Goal: Task Accomplishment & Management: Use online tool/utility

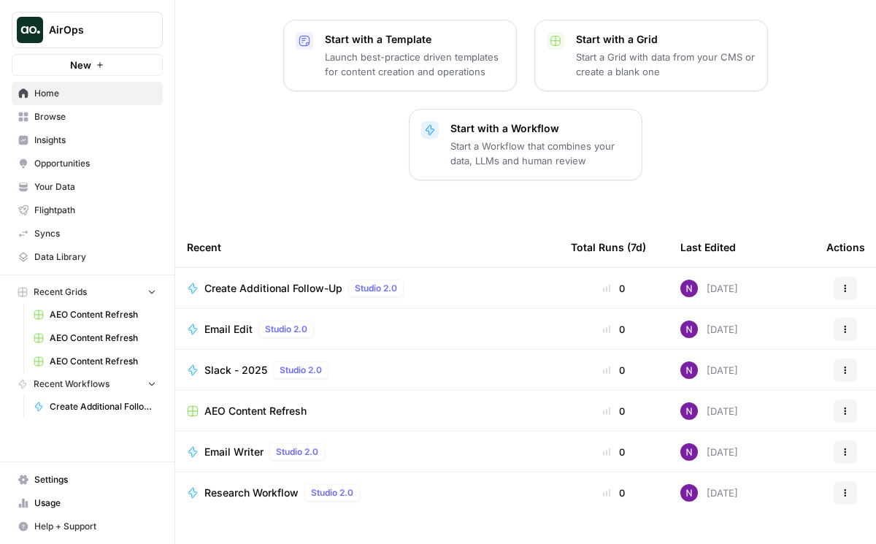
scroll to position [217, 0]
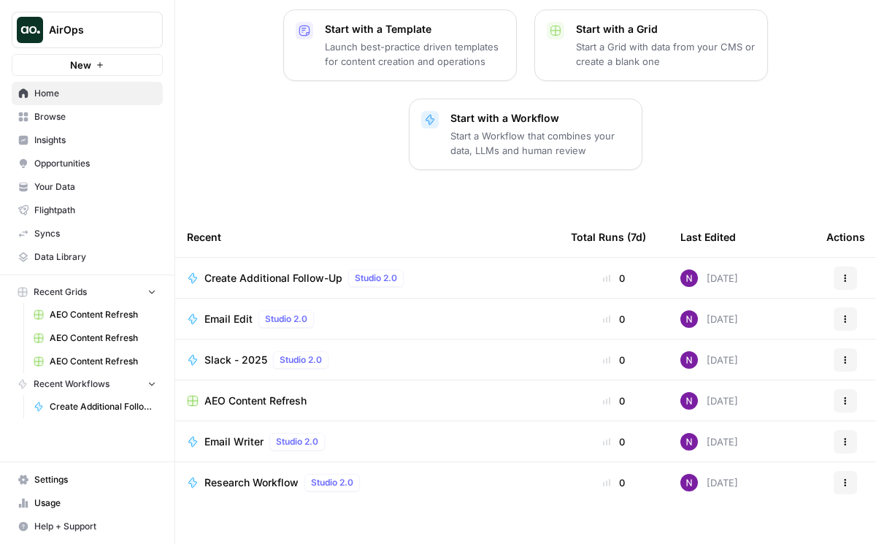
click at [245, 475] on span "Research Workflow" at bounding box center [252, 482] width 94 height 15
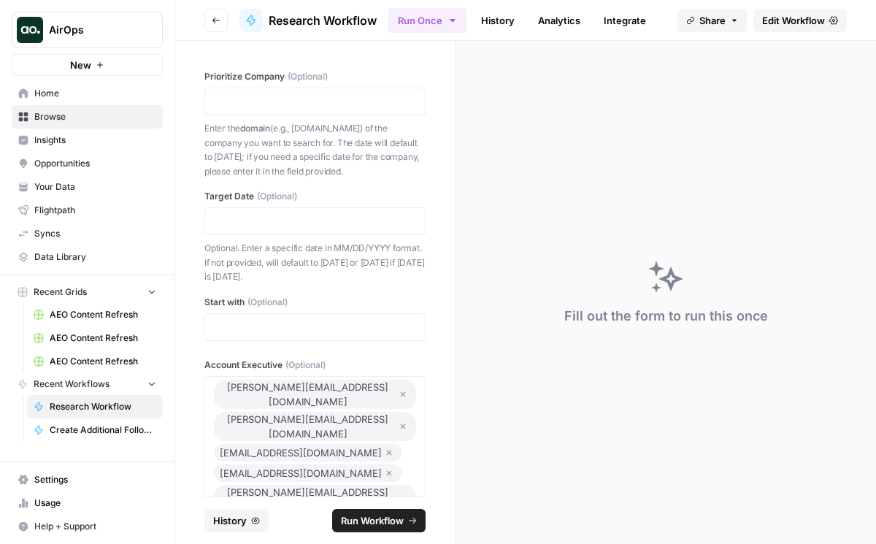
click at [791, 26] on span "Edit Workflow" at bounding box center [794, 20] width 63 height 15
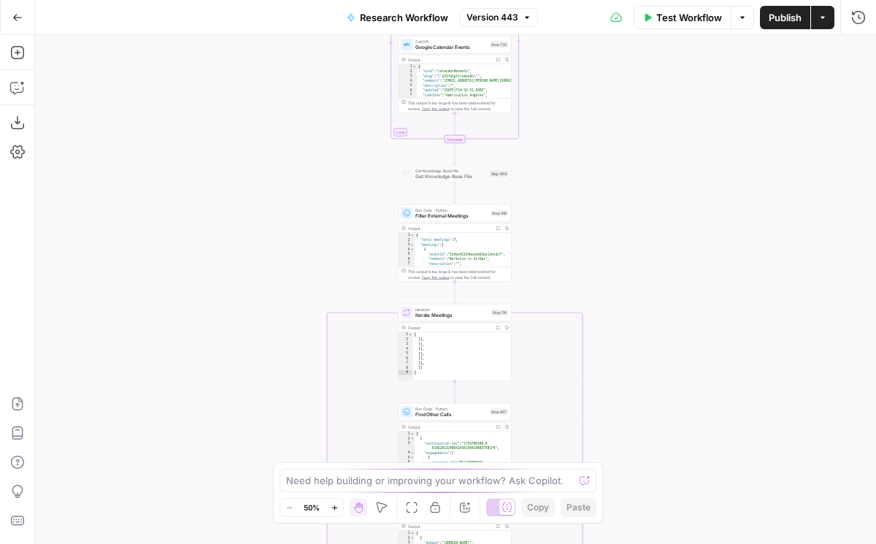
click at [26, 25] on button "Go Back" at bounding box center [17, 17] width 26 height 26
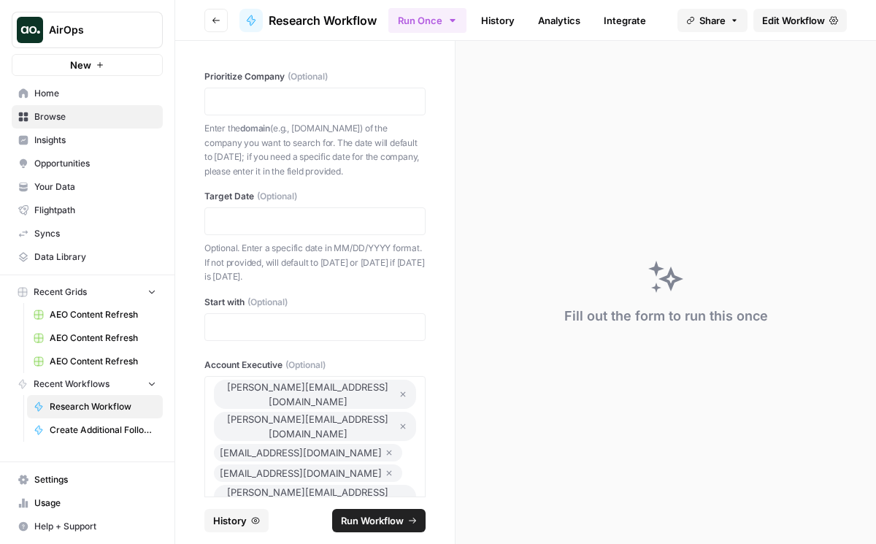
click at [65, 110] on span "Browse" at bounding box center [95, 116] width 122 height 13
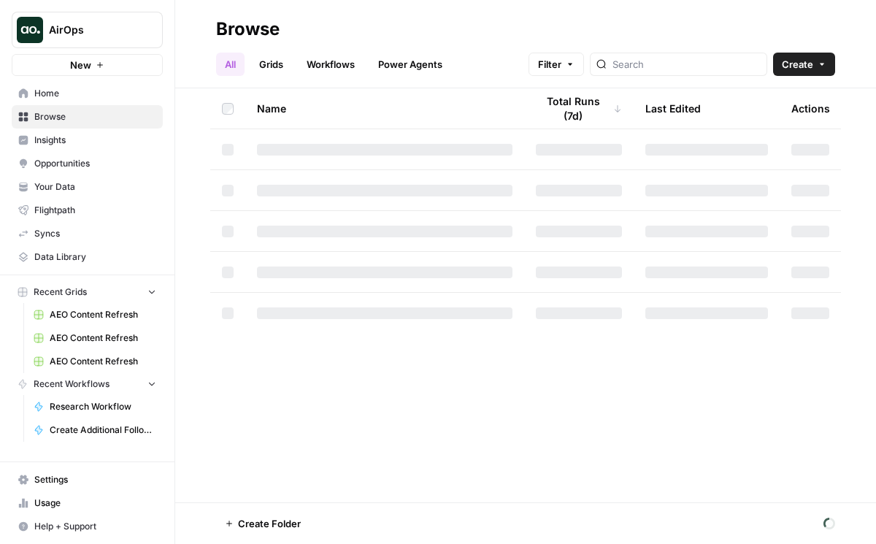
click at [698, 72] on div at bounding box center [678, 64] width 177 height 23
type input "hubspot"
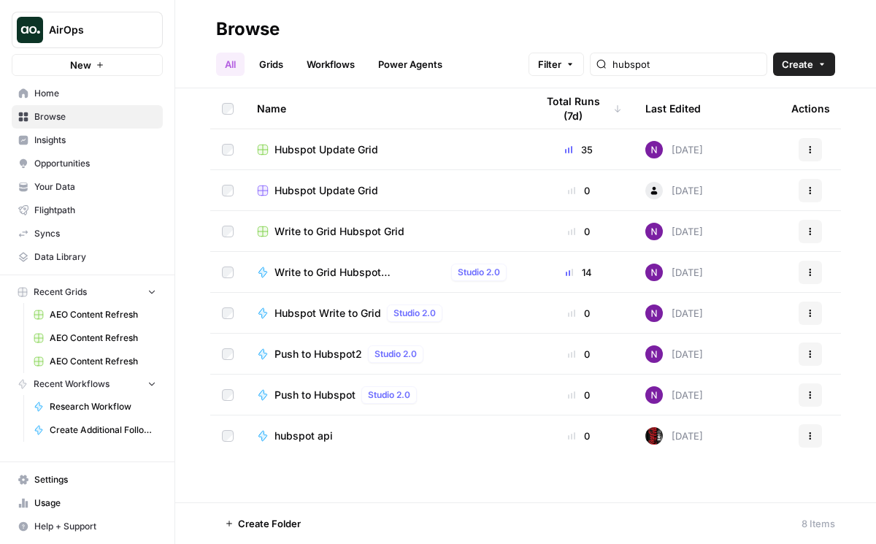
click at [319, 191] on span "Hubspot Update Grid" at bounding box center [327, 190] width 104 height 15
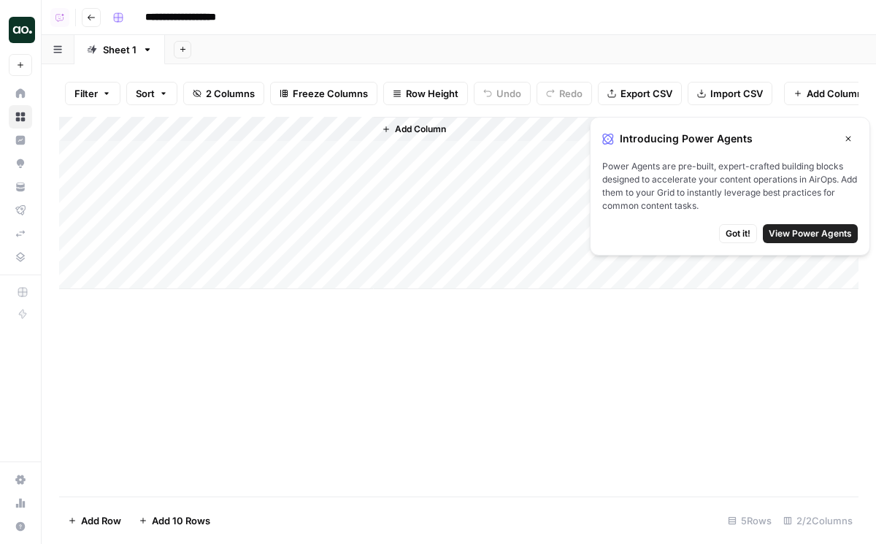
click at [96, 15] on button "Go back" at bounding box center [91, 17] width 19 height 19
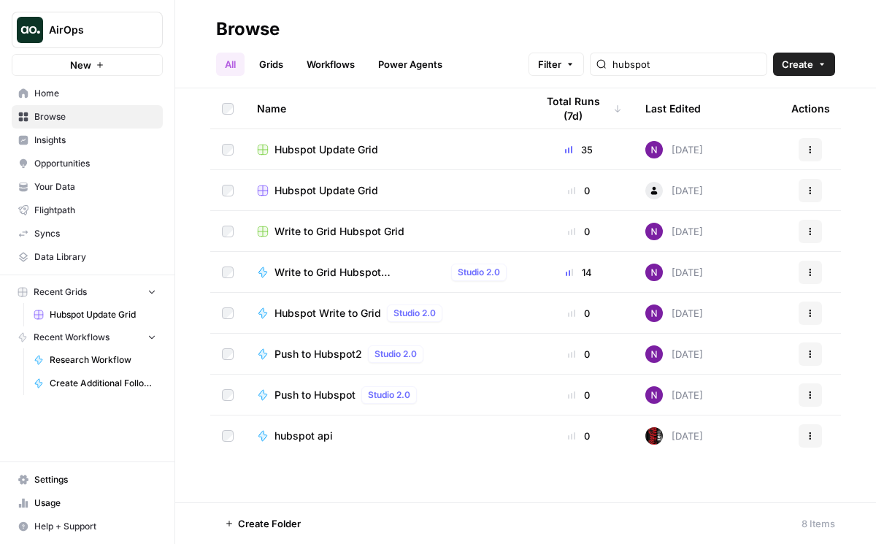
click at [355, 271] on span "Write to Grid Hubspot Nicole" at bounding box center [360, 272] width 171 height 15
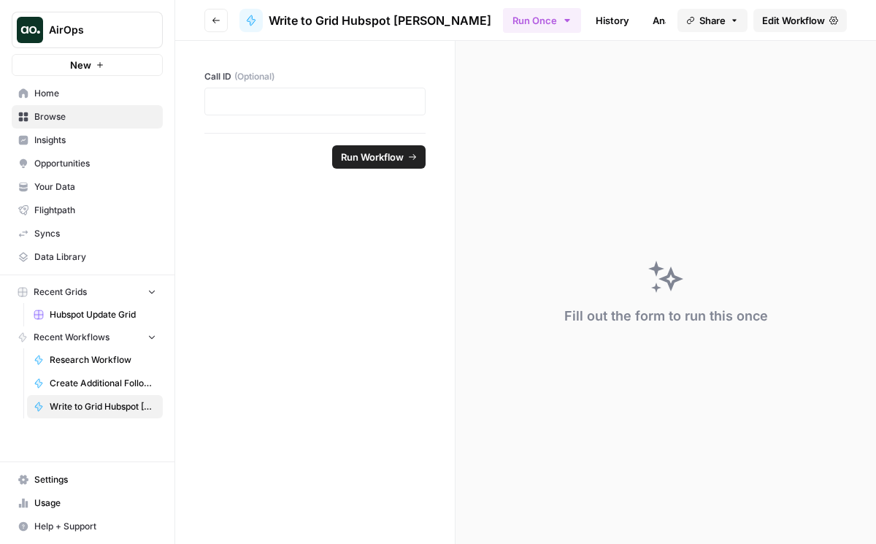
click at [809, 28] on link "Edit Workflow" at bounding box center [800, 20] width 93 height 23
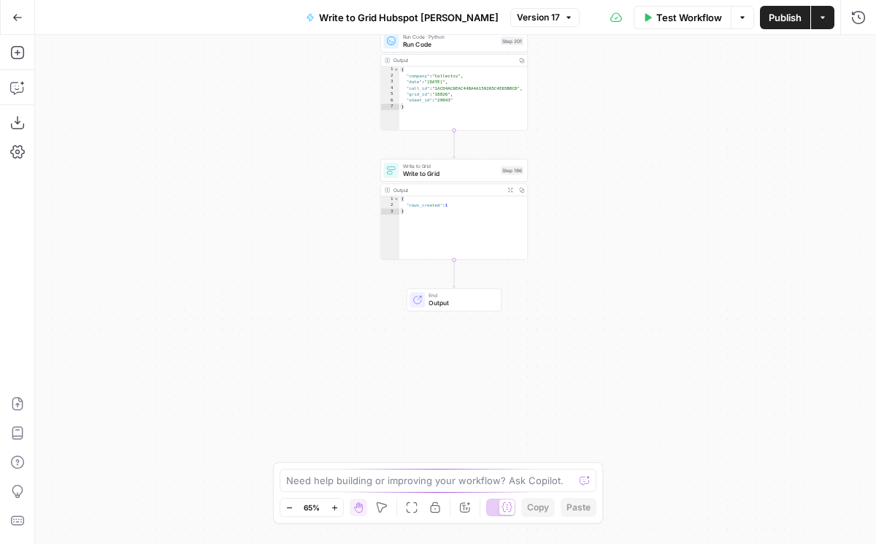
click at [18, 16] on icon "button" at bounding box center [17, 17] width 10 height 10
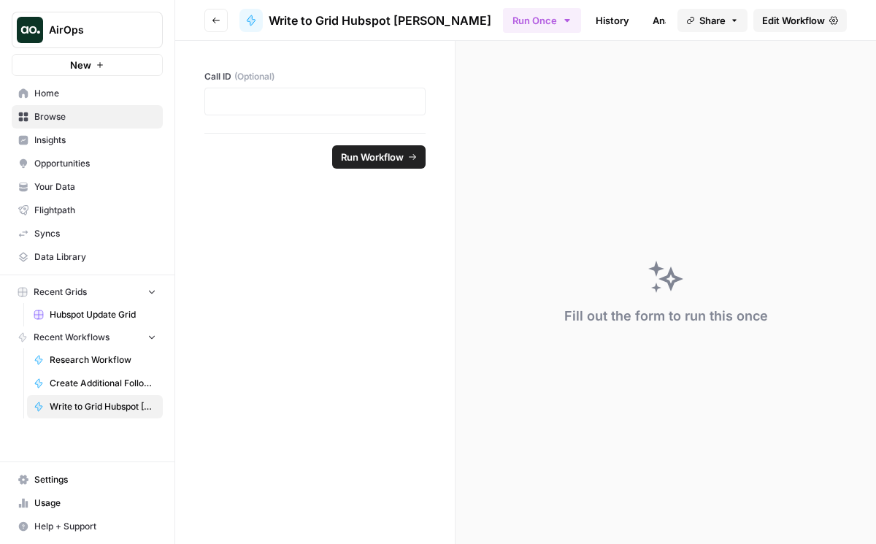
click at [86, 307] on link "Hubspot Update Grid" at bounding box center [95, 314] width 136 height 23
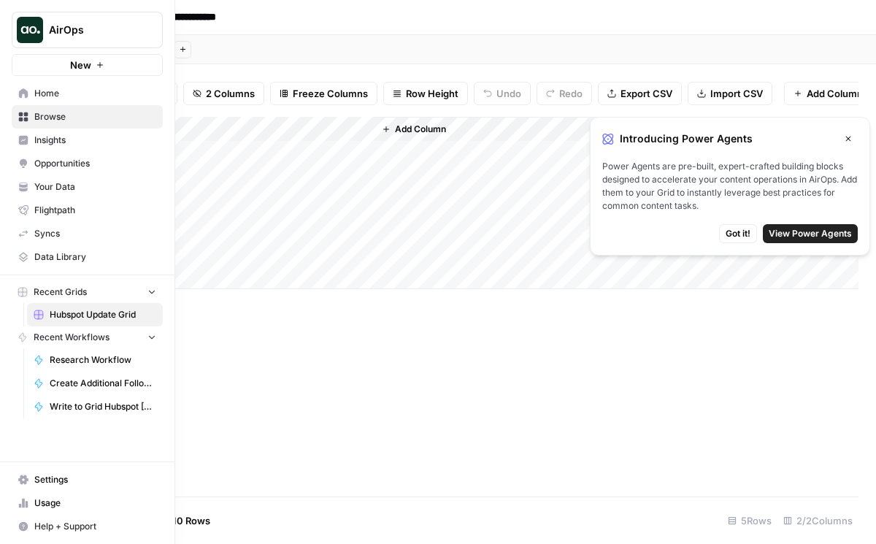
click at [88, 398] on link "Write to Grid Hubspot Nicole" at bounding box center [95, 406] width 136 height 23
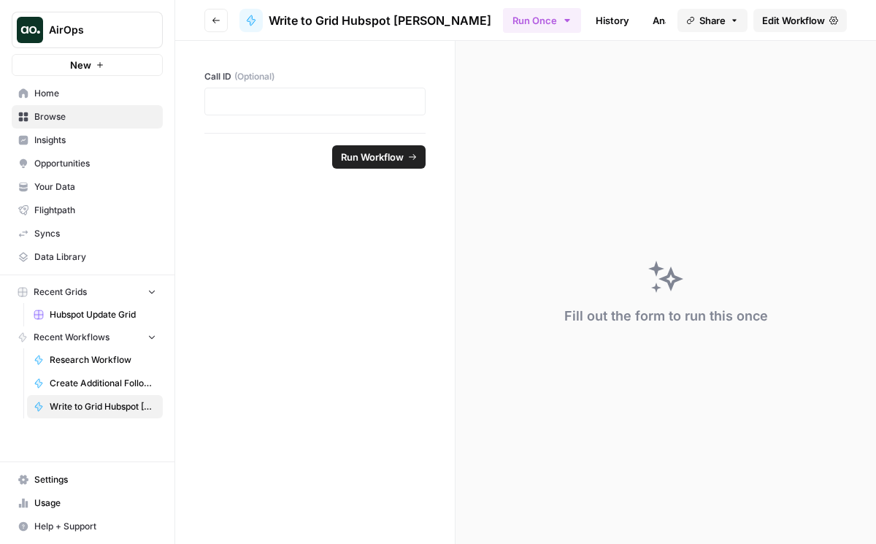
click at [213, 20] on icon "button" at bounding box center [216, 20] width 9 height 9
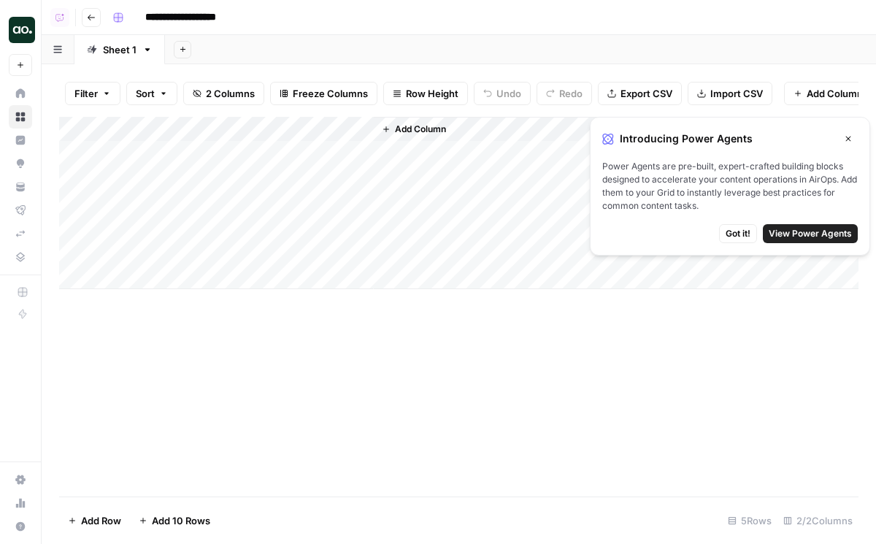
click at [23, 93] on icon at bounding box center [20, 92] width 9 height 9
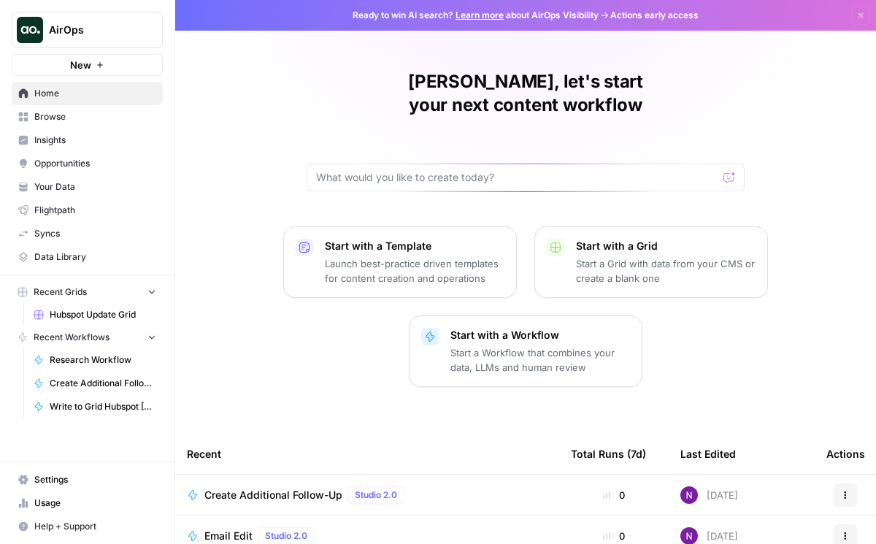
click at [88, 110] on link "Browse" at bounding box center [87, 116] width 151 height 23
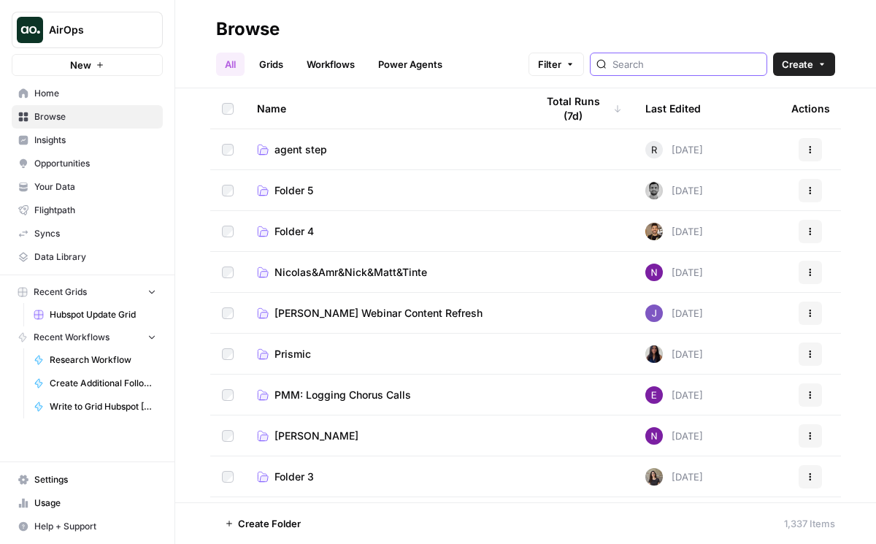
click at [681, 68] on input "search" at bounding box center [687, 64] width 148 height 15
type input "hubspot"
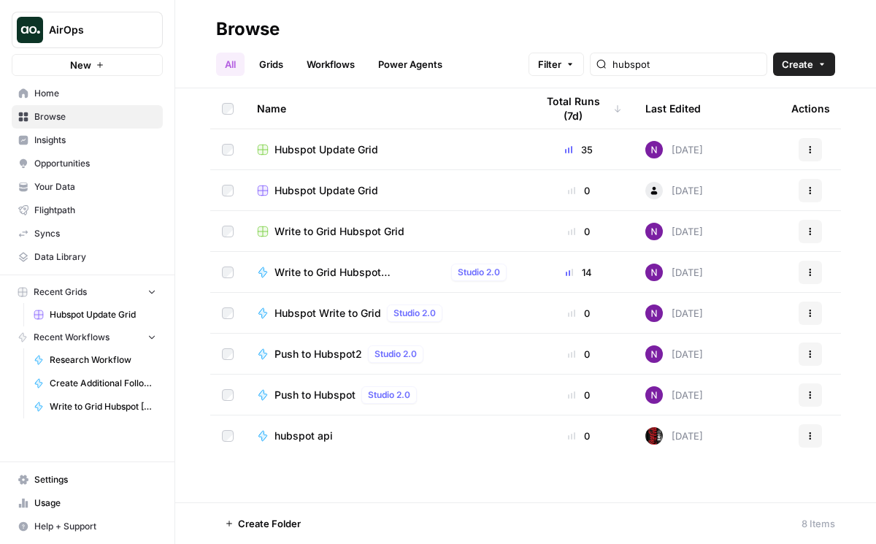
click at [341, 357] on span "Push to Hubspot2" at bounding box center [319, 354] width 88 height 15
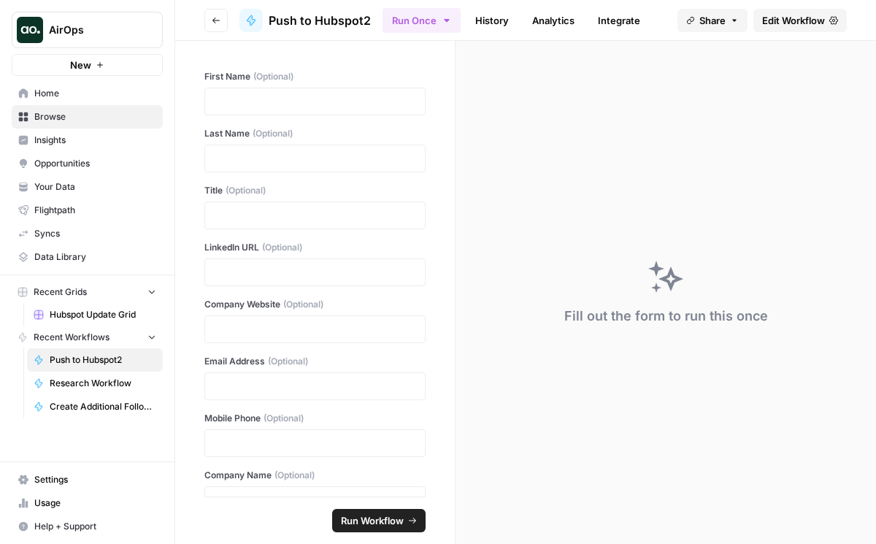
click at [208, 12] on button "Go back" at bounding box center [216, 20] width 23 height 23
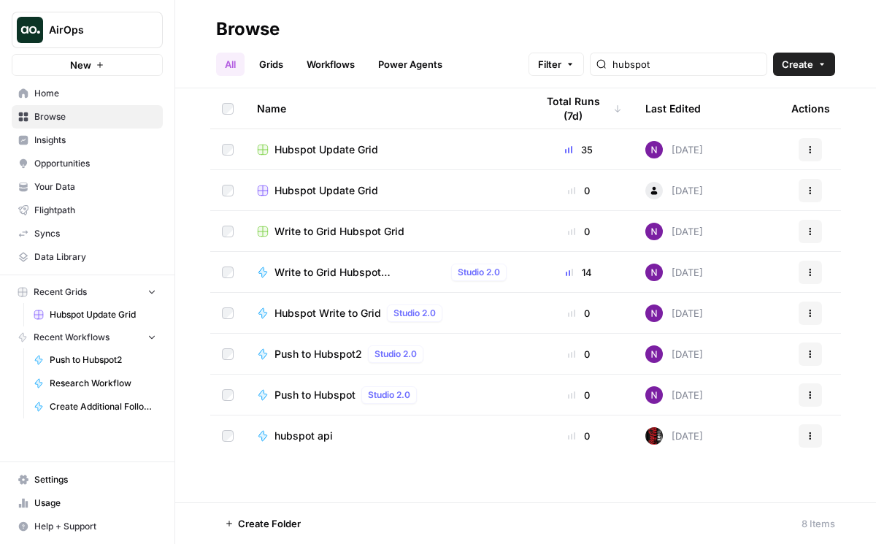
click at [322, 394] on span "Push to Hubspot" at bounding box center [315, 395] width 81 height 15
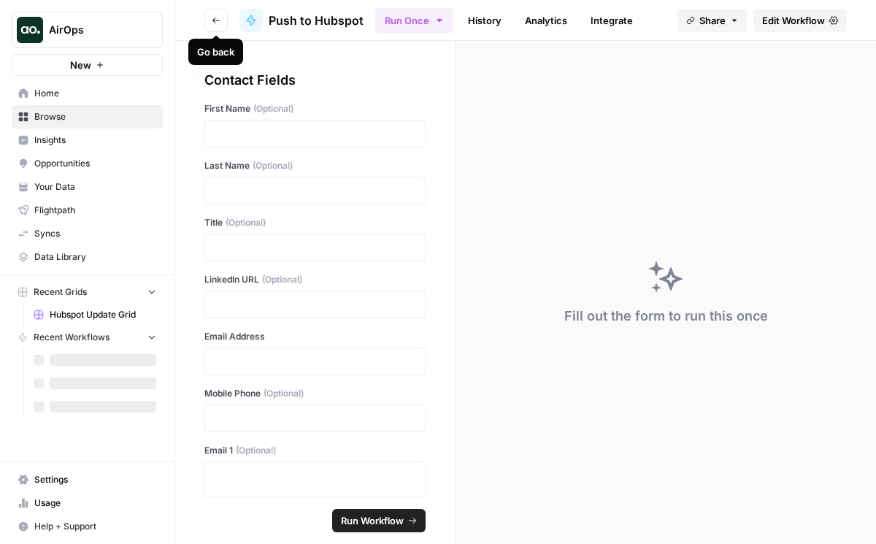
click at [218, 20] on icon "button" at bounding box center [216, 21] width 7 height 6
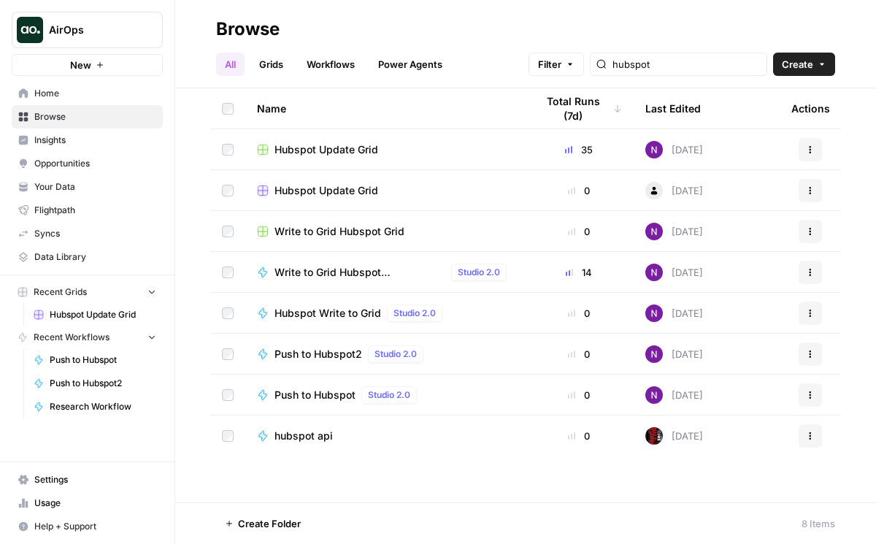
click at [337, 156] on td "Hubspot Update Grid" at bounding box center [384, 149] width 279 height 40
click at [359, 146] on span "Hubspot Update Grid" at bounding box center [327, 149] width 104 height 15
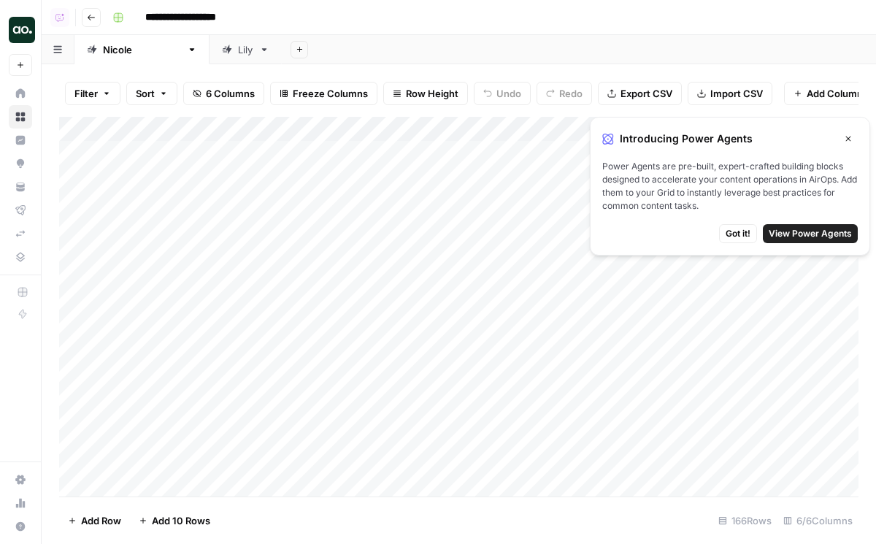
click at [852, 132] on button "Close" at bounding box center [848, 138] width 19 height 19
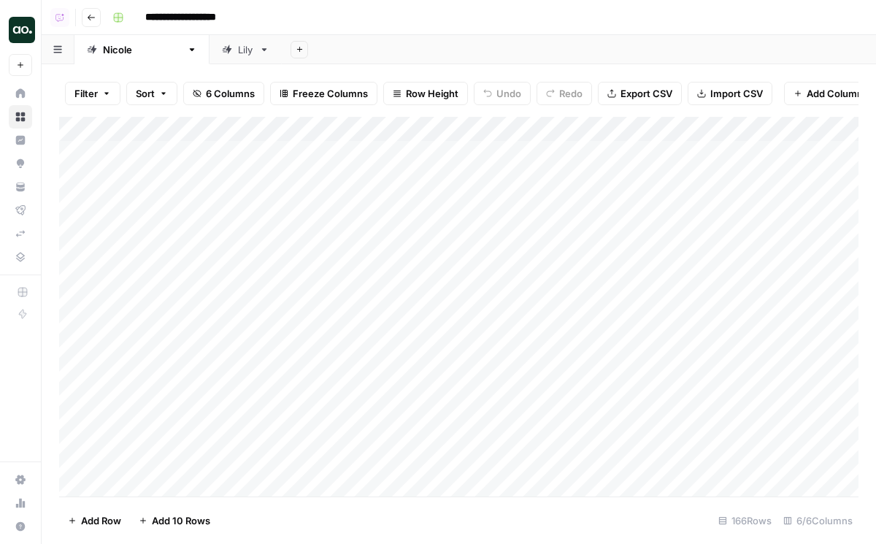
click at [763, 130] on div "Add Column" at bounding box center [459, 307] width 800 height 380
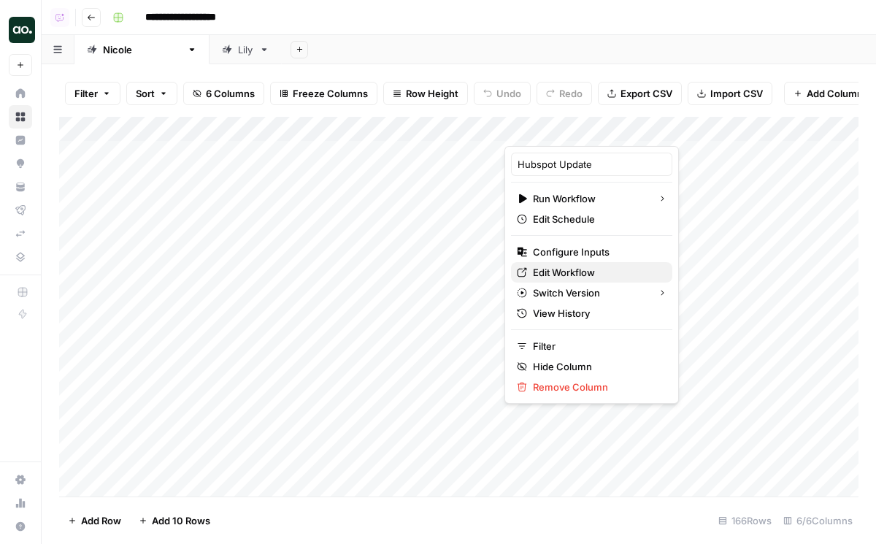
click at [560, 275] on span "Edit Workflow" at bounding box center [597, 272] width 128 height 15
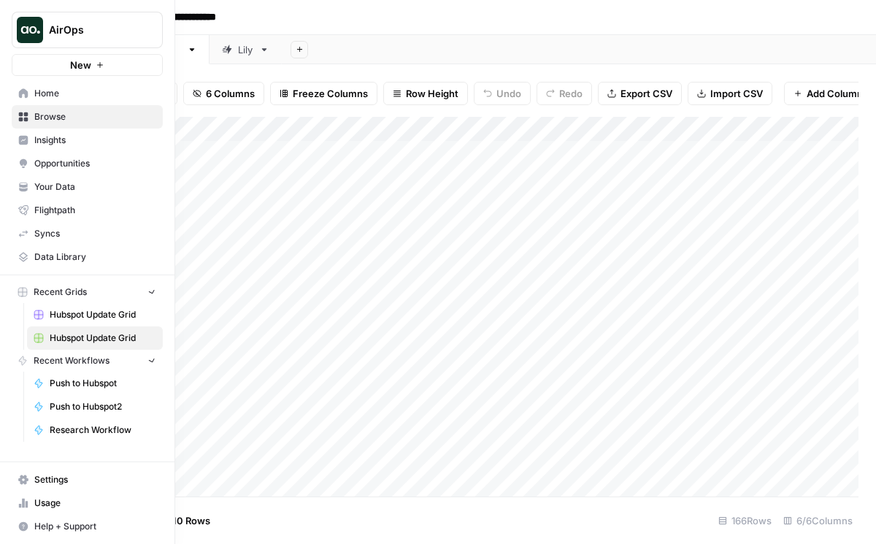
click at [13, 59] on button "New" at bounding box center [87, 65] width 151 height 22
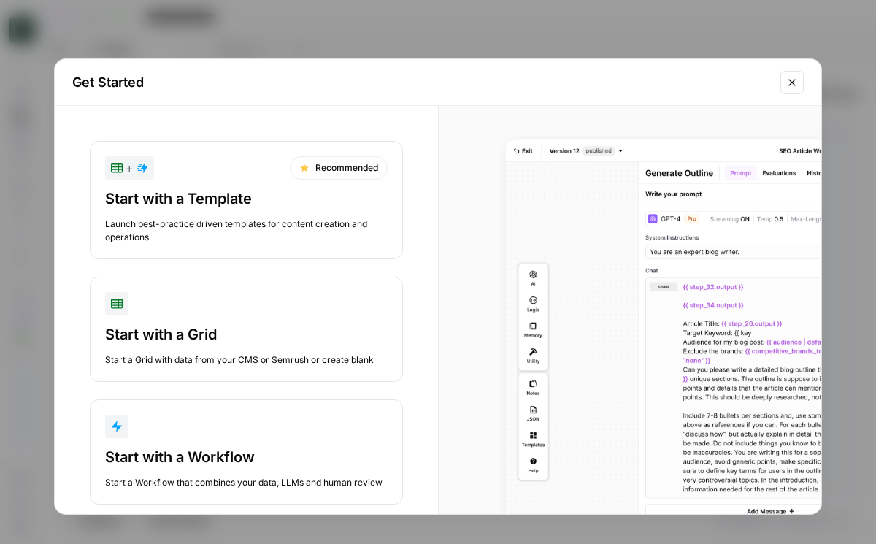
click at [230, 440] on button "Start with a Workflow Start a Workflow that combines your data, LLMs and human …" at bounding box center [246, 452] width 313 height 105
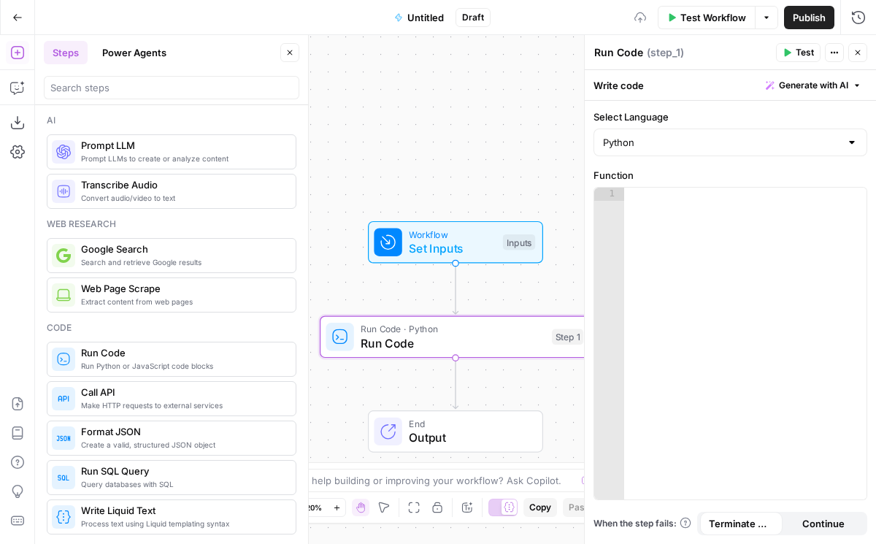
click at [671, 228] on div at bounding box center [746, 357] width 242 height 338
paste textarea "**********"
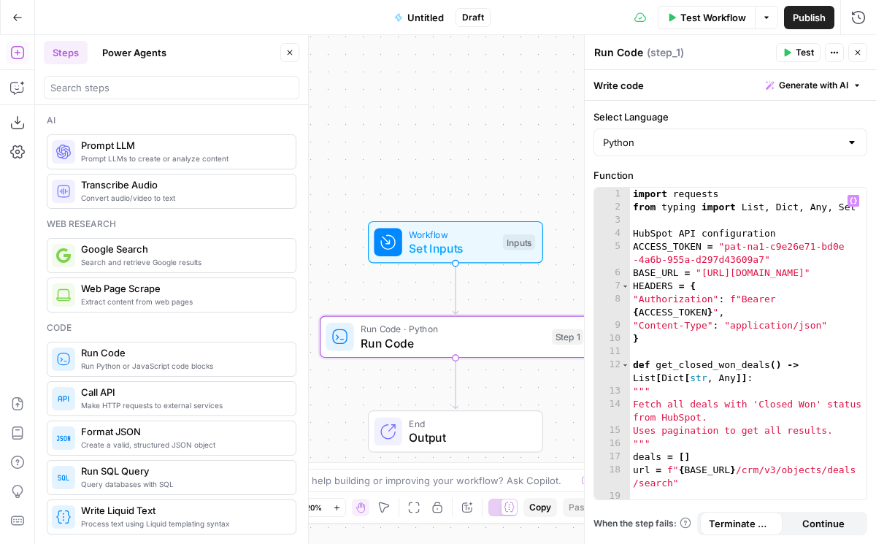
click at [723, 316] on div "import requests from typing import List , Dict , Any , Set HubSpot API configur…" at bounding box center [748, 515] width 237 height 654
type textarea "**********"
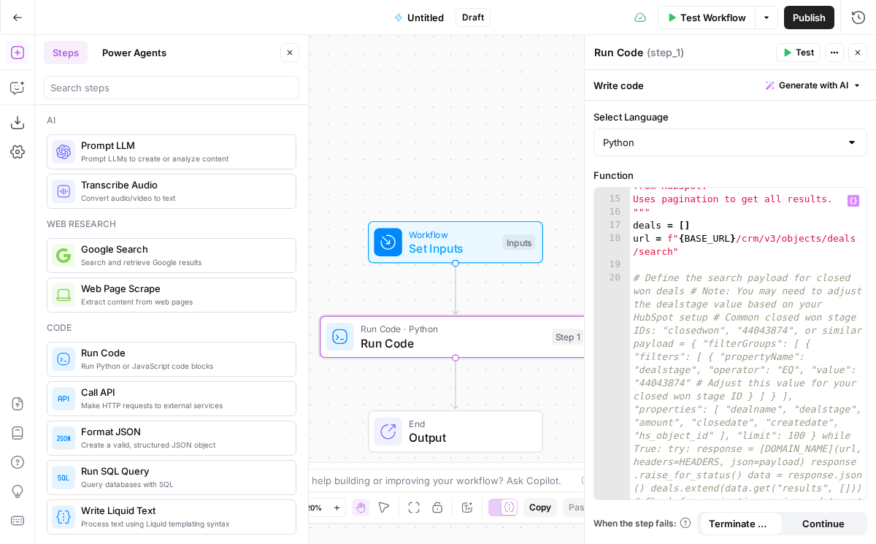
scroll to position [232, 0]
click at [722, 263] on div "Fetch all deals with 'Closed Won' status from HubSpot. Uses pagination to get a…" at bounding box center [748, 499] width 237 height 667
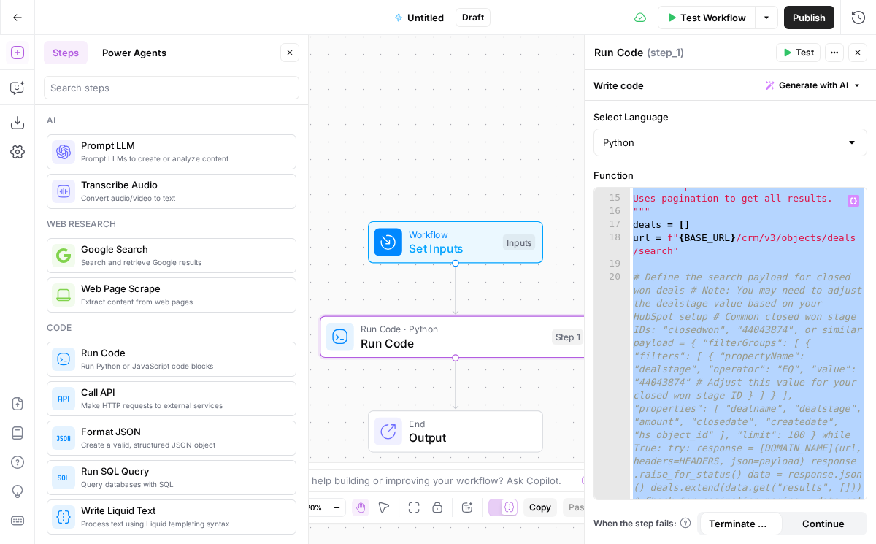
paste textarea
type textarea "**********"
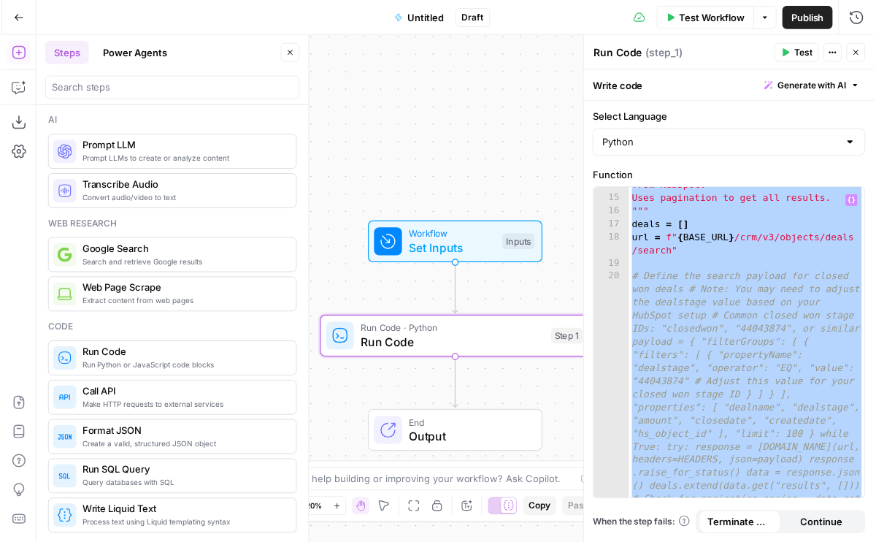
scroll to position [1831, 0]
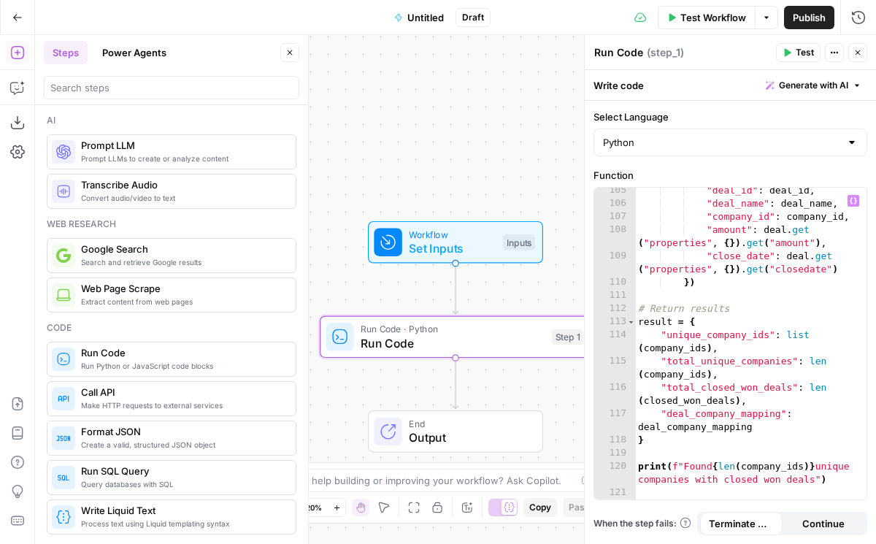
click at [789, 29] on div "Test Workflow Options Publish Run History" at bounding box center [684, 17] width 386 height 34
click at [787, 53] on icon "button" at bounding box center [788, 53] width 7 height 8
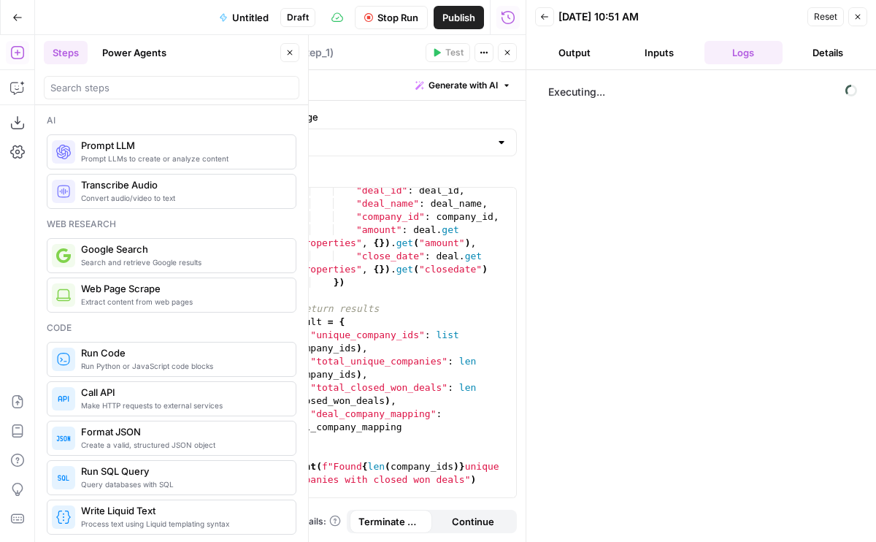
click at [570, 54] on button "Output" at bounding box center [574, 52] width 79 height 23
click at [864, 16] on button "Close" at bounding box center [858, 16] width 19 height 19
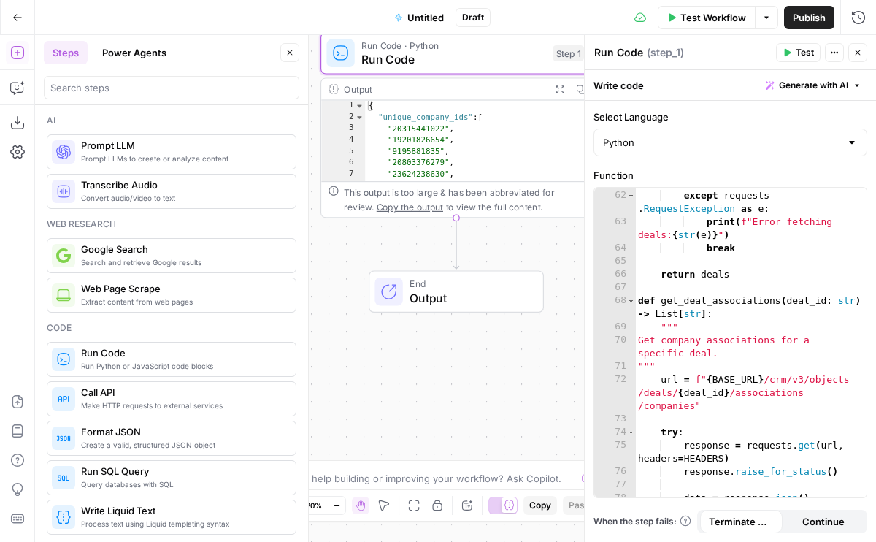
scroll to position [142, 0]
click at [114, 93] on input "search" at bounding box center [171, 87] width 242 height 15
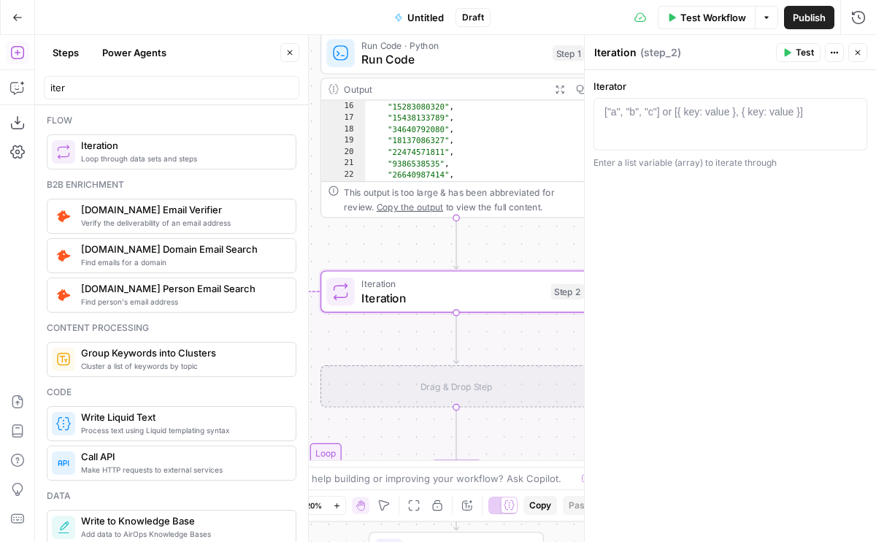
click at [856, 53] on icon "button" at bounding box center [858, 52] width 9 height 9
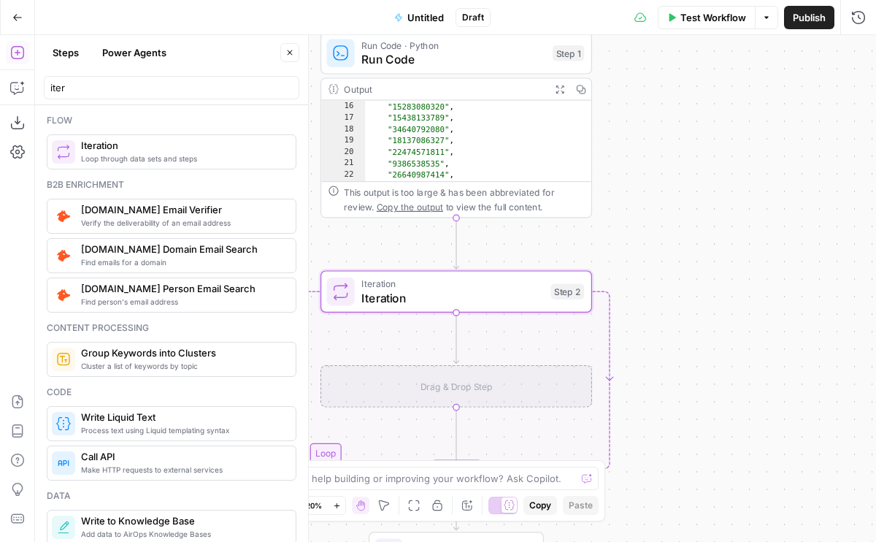
click at [459, 351] on icon "Edge from step_2 to step_2-iteration-ghost" at bounding box center [456, 338] width 5 height 51
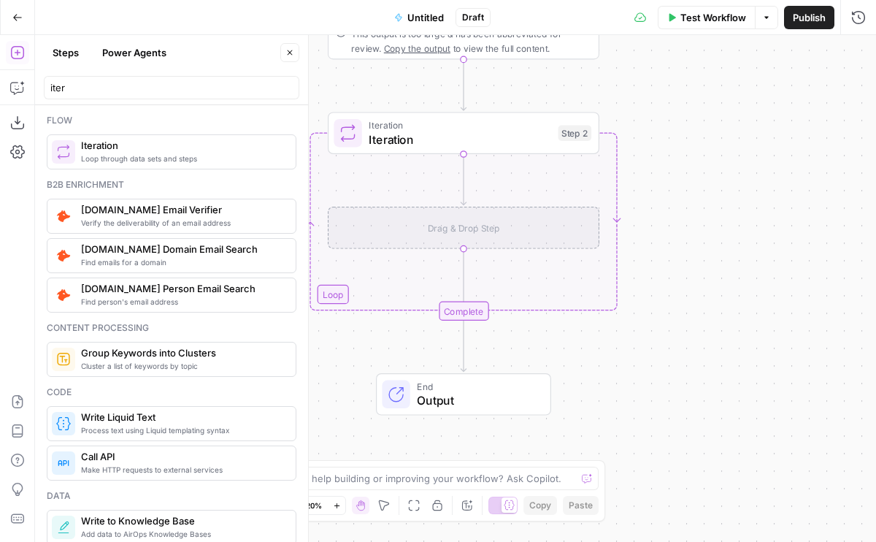
click at [455, 235] on div "Drag & Drop Step" at bounding box center [464, 228] width 272 height 42
click at [462, 184] on icon "Edge from step_2 to step_2-iteration-ghost" at bounding box center [463, 179] width 5 height 51
click at [467, 224] on div "Drag & Drop Step" at bounding box center [464, 228] width 272 height 42
click at [61, 85] on input "iter" at bounding box center [171, 87] width 242 height 15
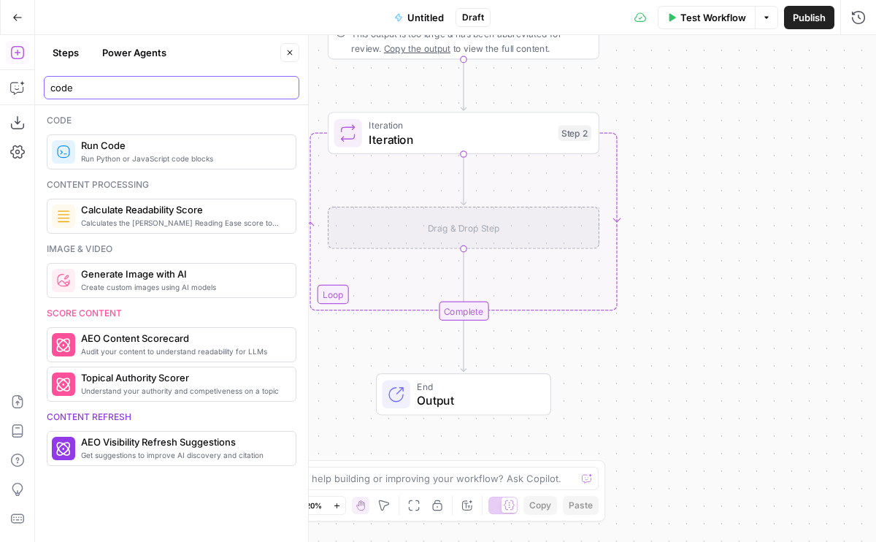
type input "code"
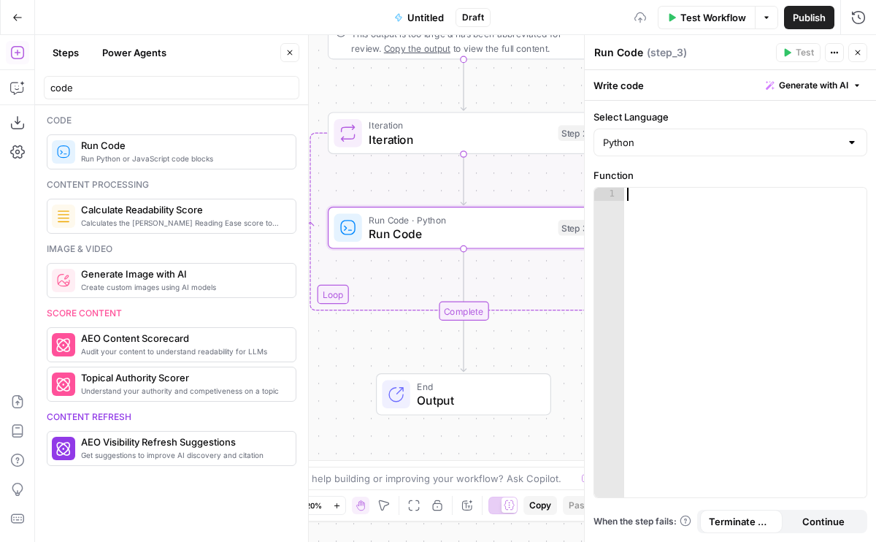
click at [700, 206] on div at bounding box center [746, 356] width 242 height 336
paste textarea "**********"
type textarea "**********"
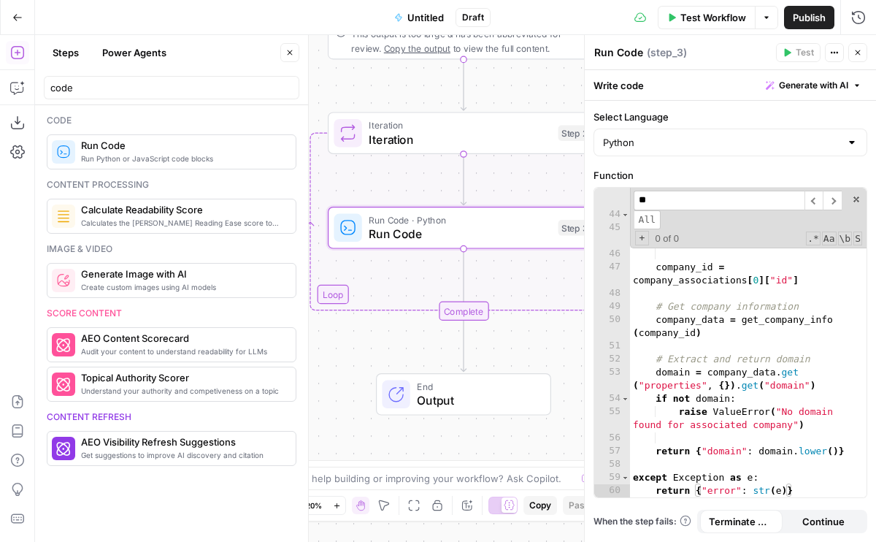
scroll to position [0, 0]
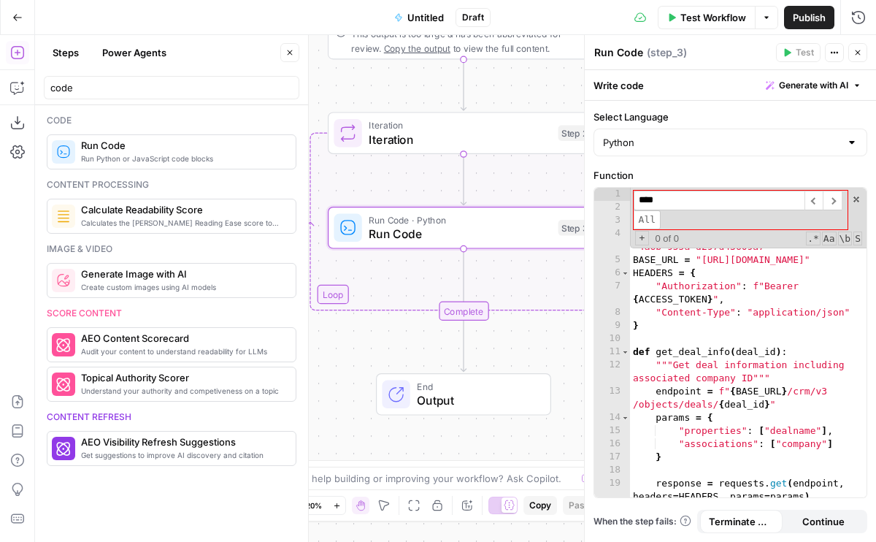
type input "*"
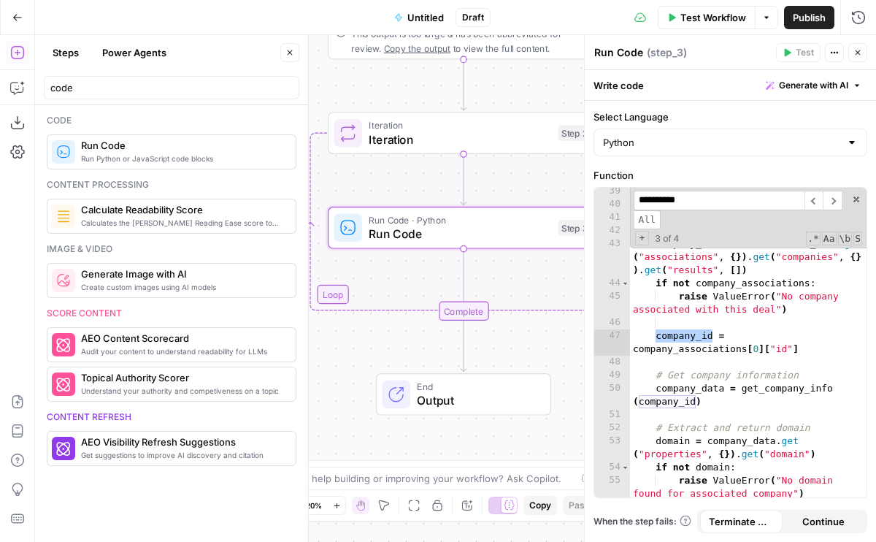
scroll to position [634, 0]
type input "**********"
type textarea "**********"
click at [686, 423] on div "# Get deal information deal_data = get_deal_info ( deal_id ) # Get associated c…" at bounding box center [748, 353] width 237 height 336
click at [14, 88] on icon "button" at bounding box center [17, 87] width 15 height 15
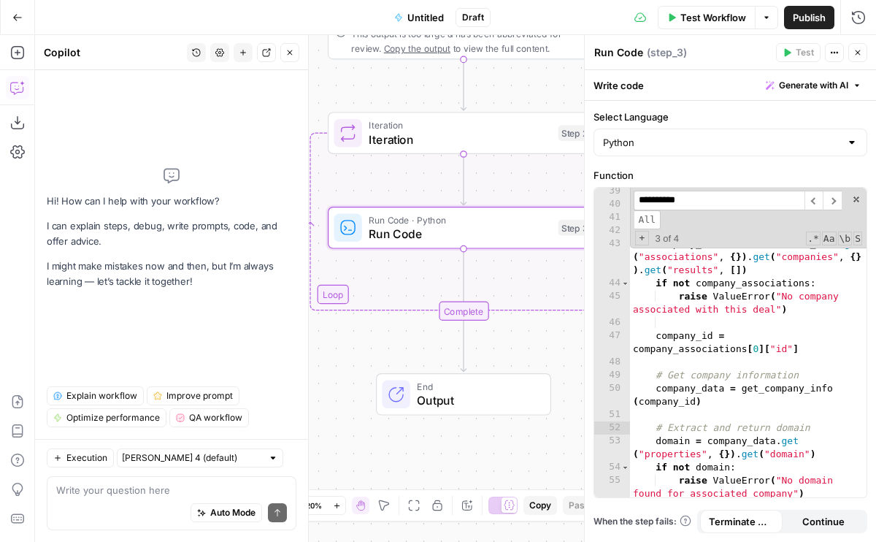
click at [447, 147] on span "Iteration" at bounding box center [460, 140] width 183 height 18
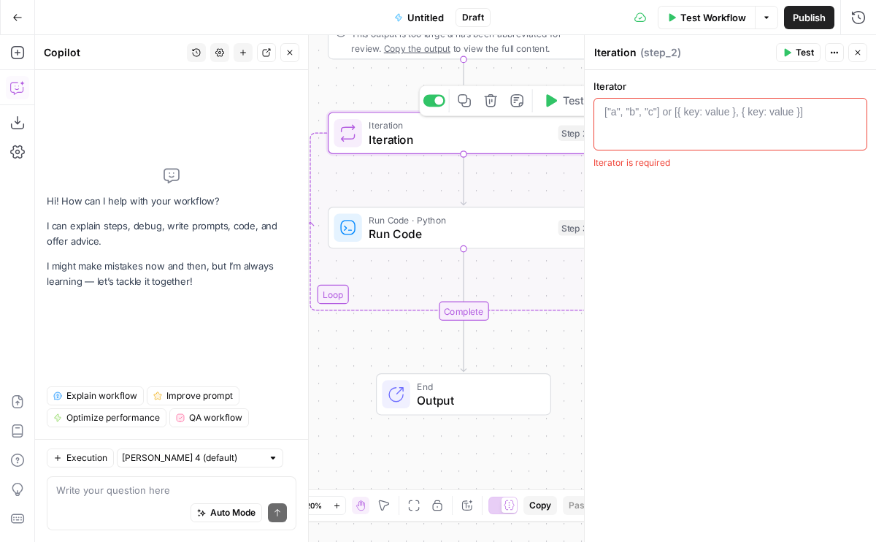
click at [624, 121] on div at bounding box center [730, 137] width 261 height 66
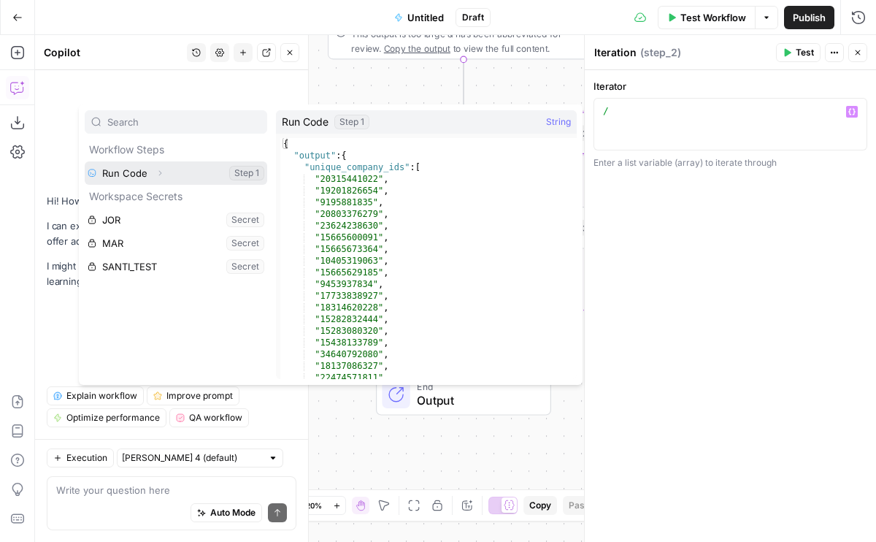
click at [156, 176] on icon "button" at bounding box center [160, 173] width 9 height 9
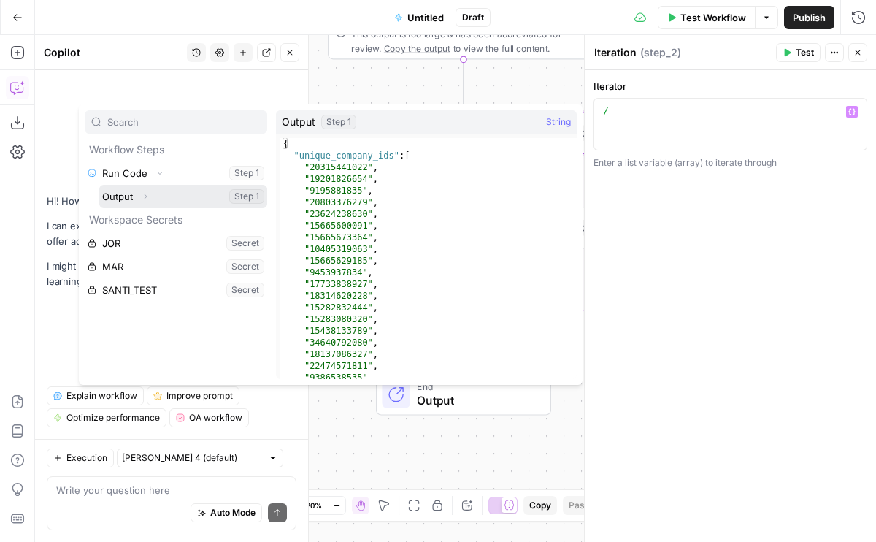
click at [138, 196] on button "Expand" at bounding box center [145, 196] width 19 height 19
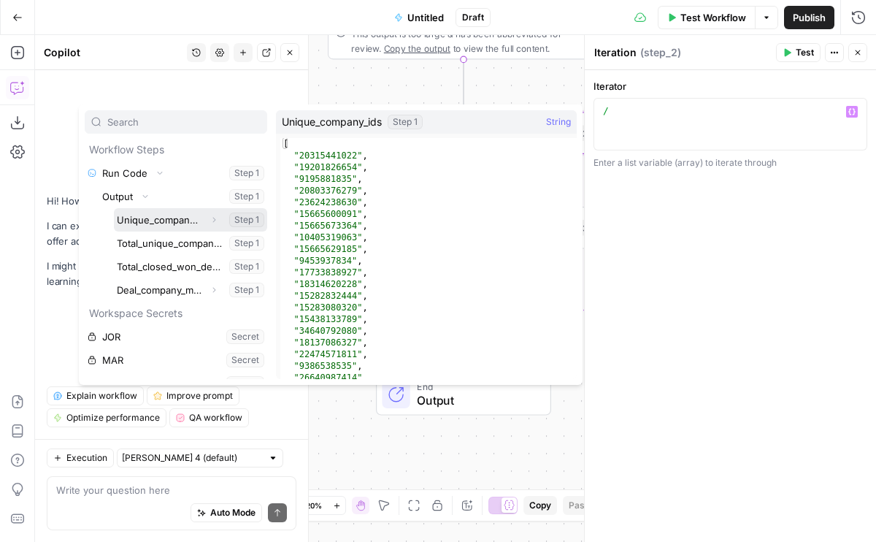
click at [145, 222] on button "Select variable Unique_company_ids" at bounding box center [190, 219] width 153 height 23
type textarea "**********"
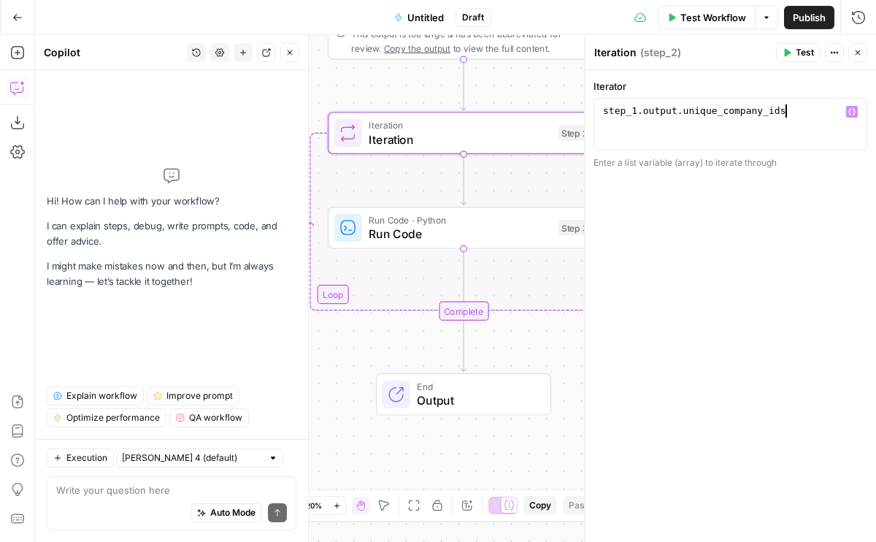
click at [858, 54] on icon "button" at bounding box center [858, 52] width 9 height 9
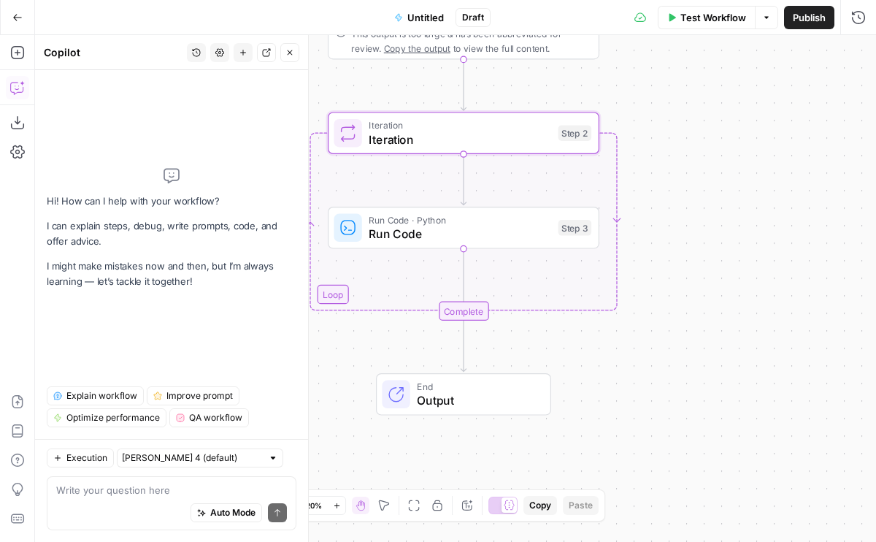
drag, startPoint x: 115, startPoint y: 473, endPoint x: 115, endPoint y: 491, distance: 18.3
click at [115, 473] on div "Execution Claude Sonnet 4 (default) Write your question here Auto Mode Send" at bounding box center [171, 490] width 273 height 103
click at [115, 504] on div "Auto Mode Send" at bounding box center [171, 513] width 231 height 32
click at [114, 491] on textarea at bounding box center [171, 490] width 231 height 15
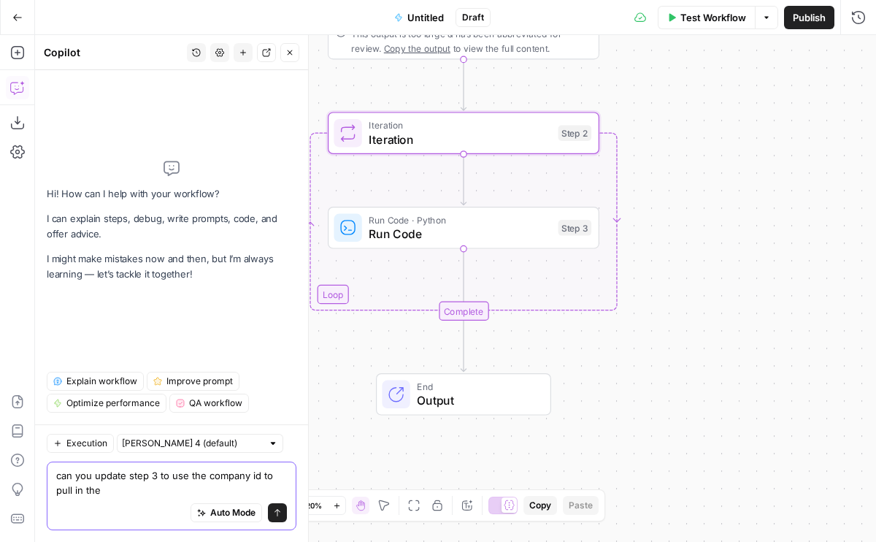
drag, startPoint x: 194, startPoint y: 496, endPoint x: 261, endPoint y: 478, distance: 69.6
click at [261, 478] on textarea "can you update step 3 to use the company id to pull in the" at bounding box center [171, 482] width 231 height 29
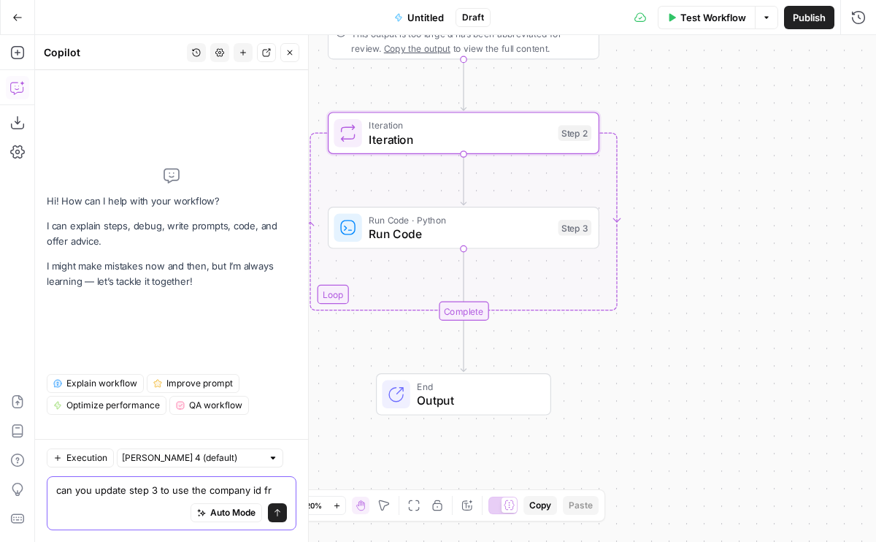
scroll to position [0, 0]
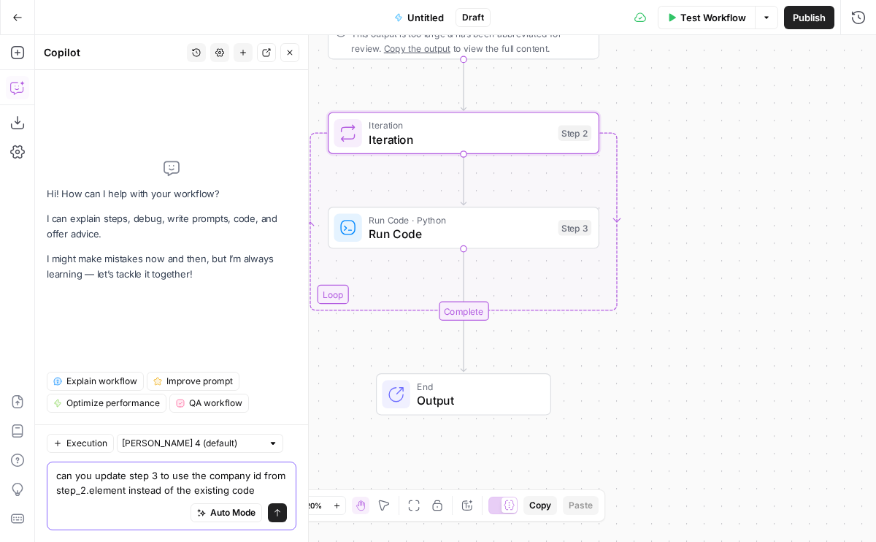
type textarea "can you update step 3 to use the company id from step_2.element instead of the …"
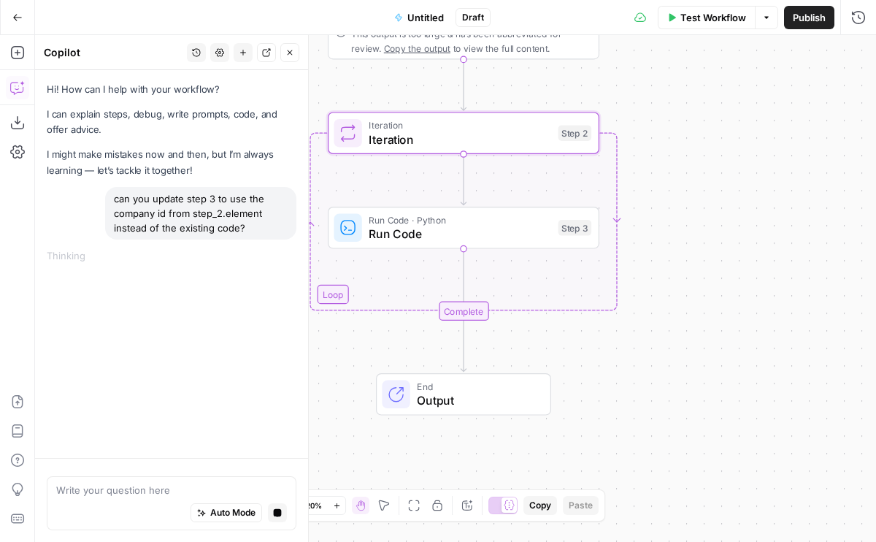
click at [417, 231] on span "Run Code" at bounding box center [460, 234] width 183 height 18
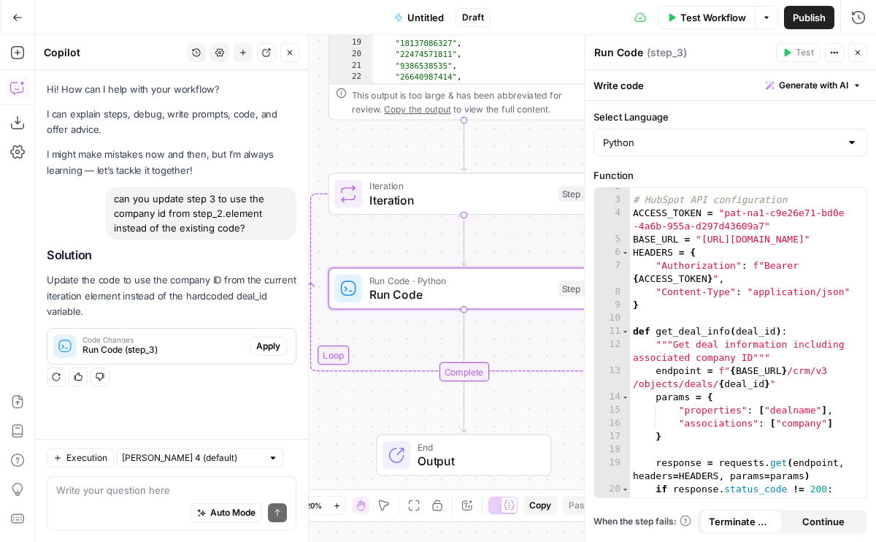
click at [259, 346] on span "Apply" at bounding box center [268, 346] width 24 height 13
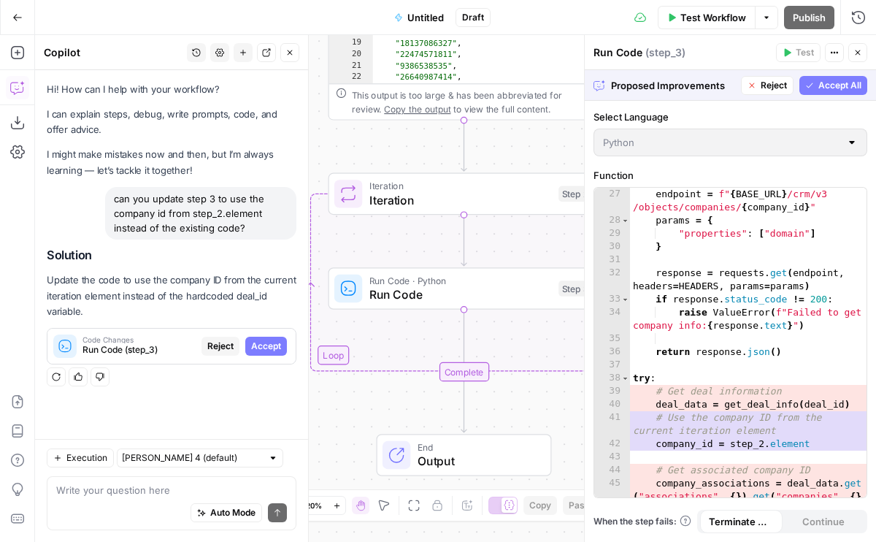
scroll to position [834, 0]
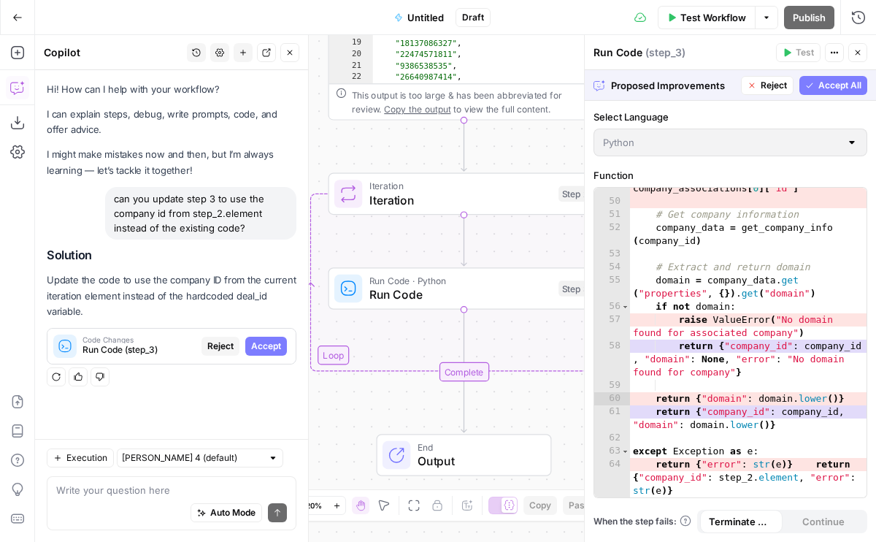
click at [829, 85] on span "Accept All" at bounding box center [840, 85] width 43 height 13
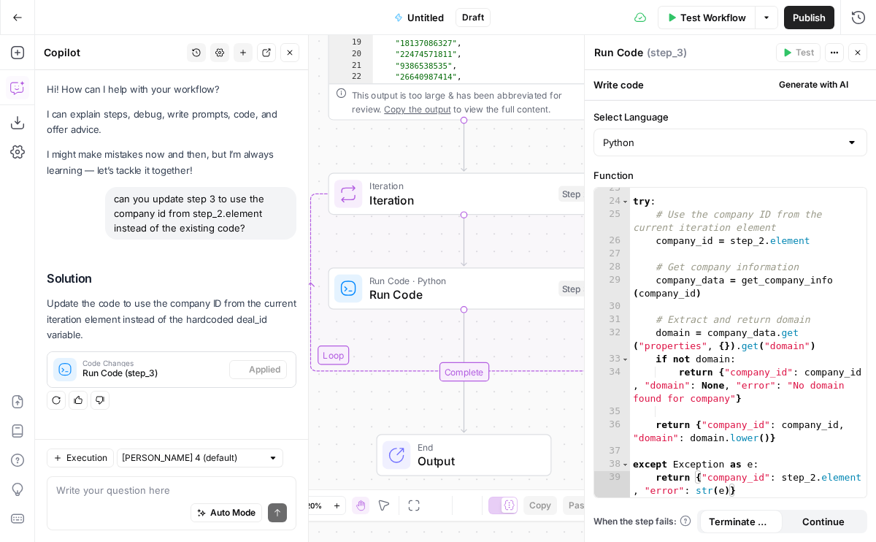
scroll to position [374, 0]
click at [847, 54] on div "Run History E" at bounding box center [827, 49] width 66 height 15
click at [847, 54] on div "Run History E" at bounding box center [828, 49] width 68 height 15
click at [856, 47] on button "Close" at bounding box center [858, 52] width 19 height 19
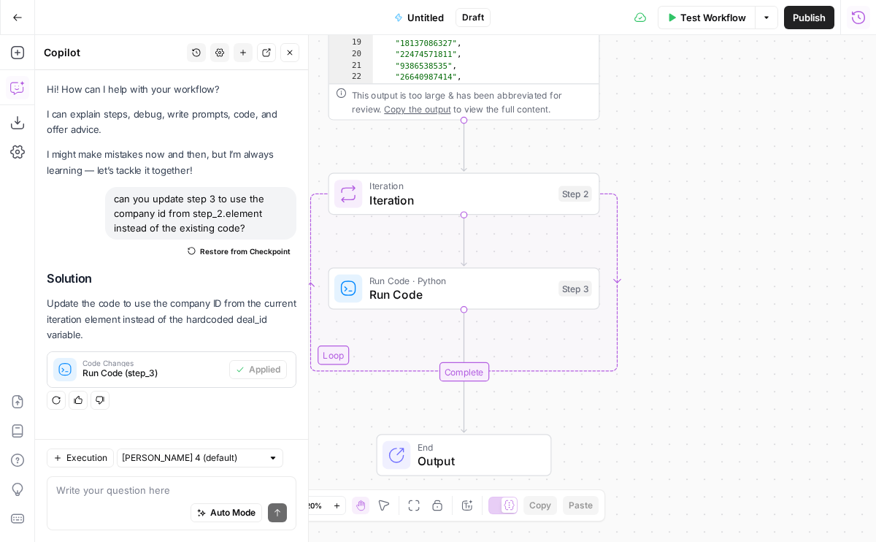
click at [465, 338] on icon "Edge from step_3 to step_2-iteration-end" at bounding box center [465, 339] width 0 height 58
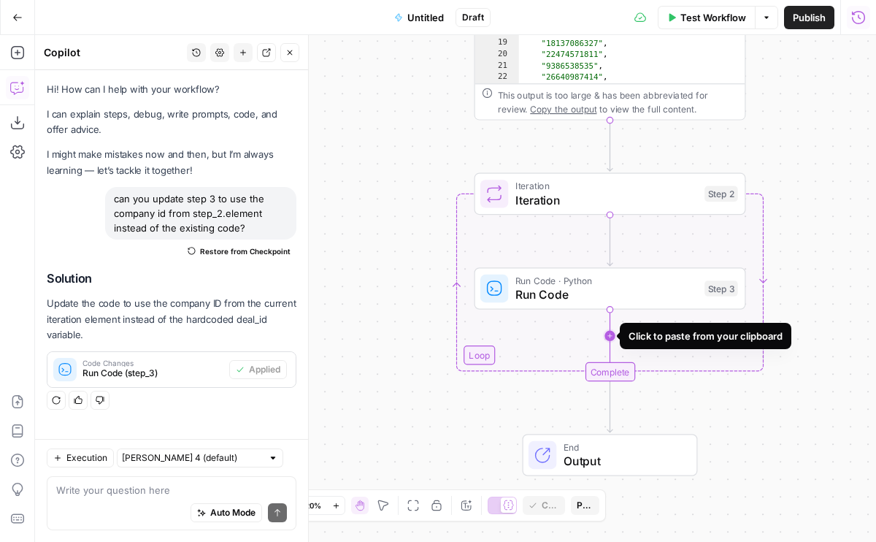
click at [611, 337] on icon "Edge from step_3 to step_2-iteration-end" at bounding box center [611, 339] width 0 height 58
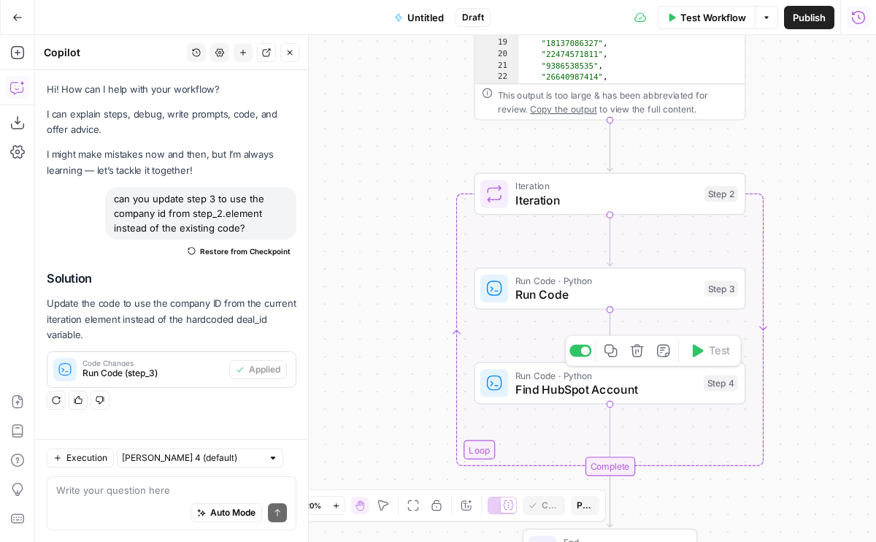
click at [581, 391] on span "Find HubSpot Account" at bounding box center [606, 390] width 181 height 18
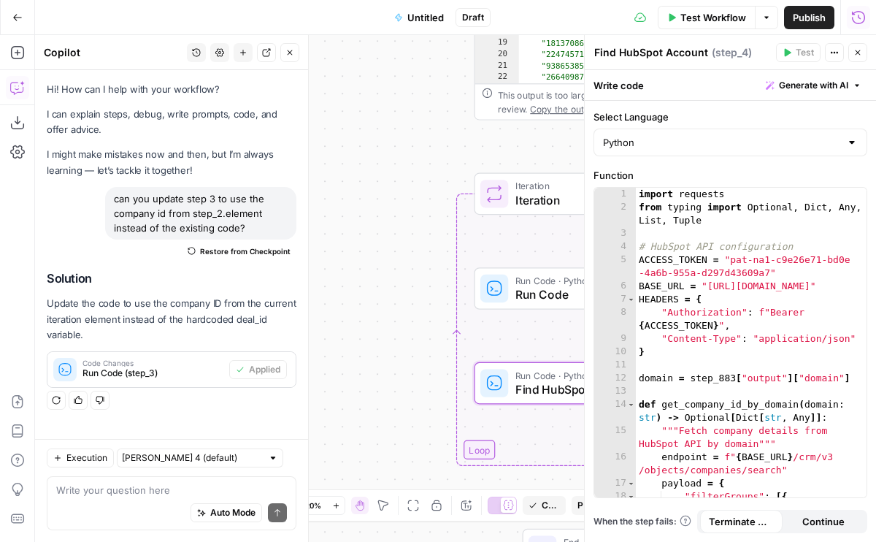
type textarea "**********"
click at [754, 295] on div "import requests from typing import Optional , Dict , Any , List , Tuple # HubSp…" at bounding box center [751, 356] width 231 height 336
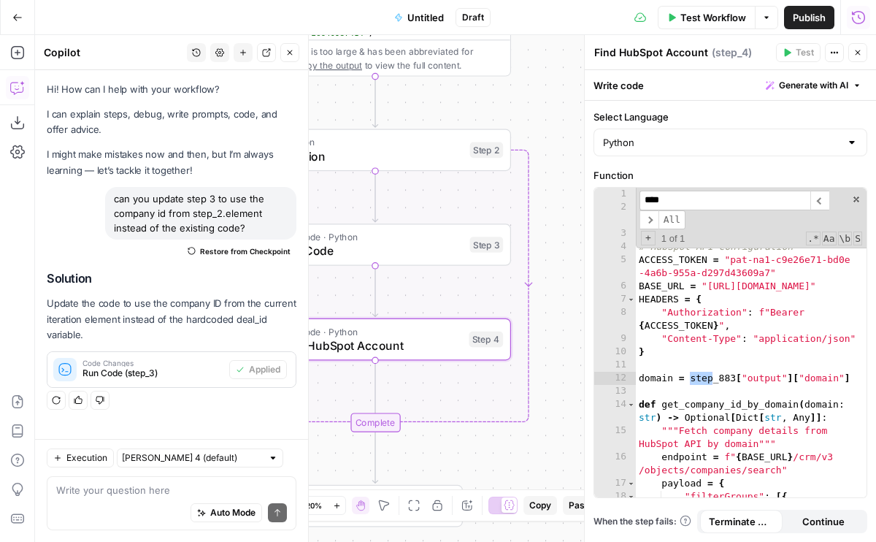
type input "****"
click at [731, 374] on div "import requests from typing import Optional , Dict , Any , List , Tuple # HubSp…" at bounding box center [751, 356] width 231 height 336
click at [688, 436] on div "import requests from typing import Optional , Dict , Any , List , Tuple # HubSp…" at bounding box center [751, 356] width 231 height 336
type textarea "**********"
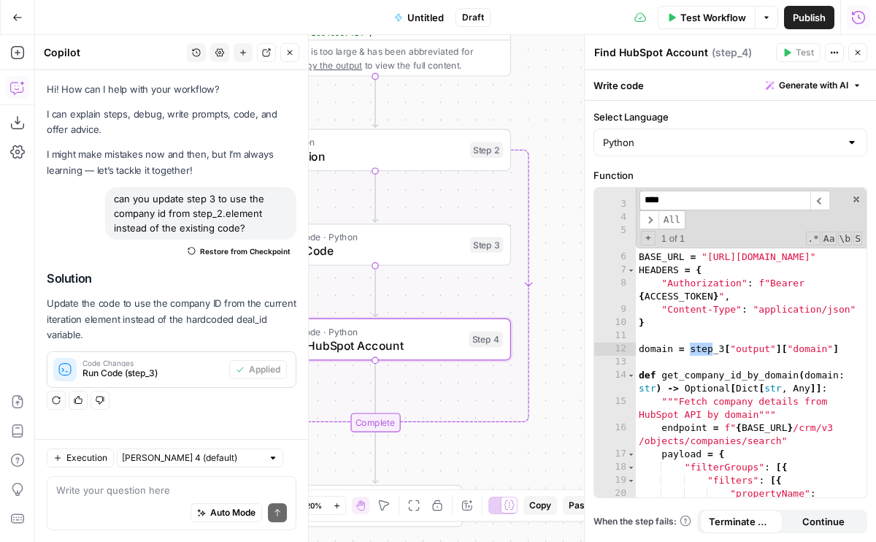
type input "****"
click at [857, 55] on icon "button" at bounding box center [858, 52] width 9 height 9
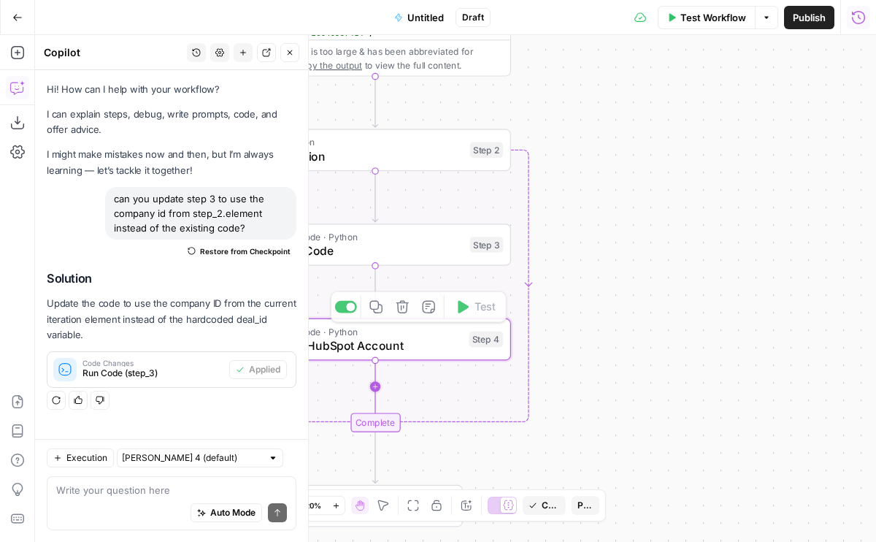
click at [375, 394] on icon "Edge from step_4 to step_2-iteration-end" at bounding box center [375, 389] width 0 height 58
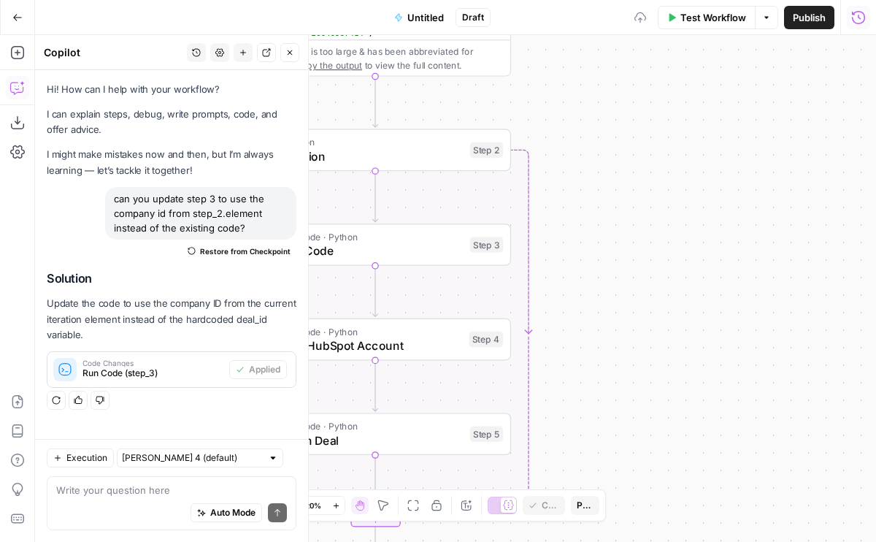
click at [387, 428] on span "Run Code · Python" at bounding box center [371, 426] width 183 height 14
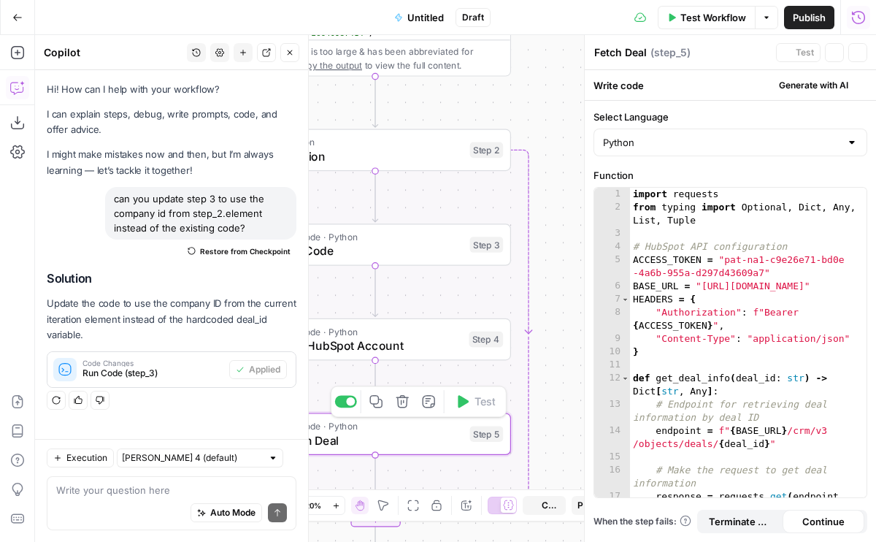
type textarea "**********"
click at [839, 320] on div "import requests from typing import Optional , Dict , Any , List , Tuple # HubSp…" at bounding box center [748, 362] width 237 height 349
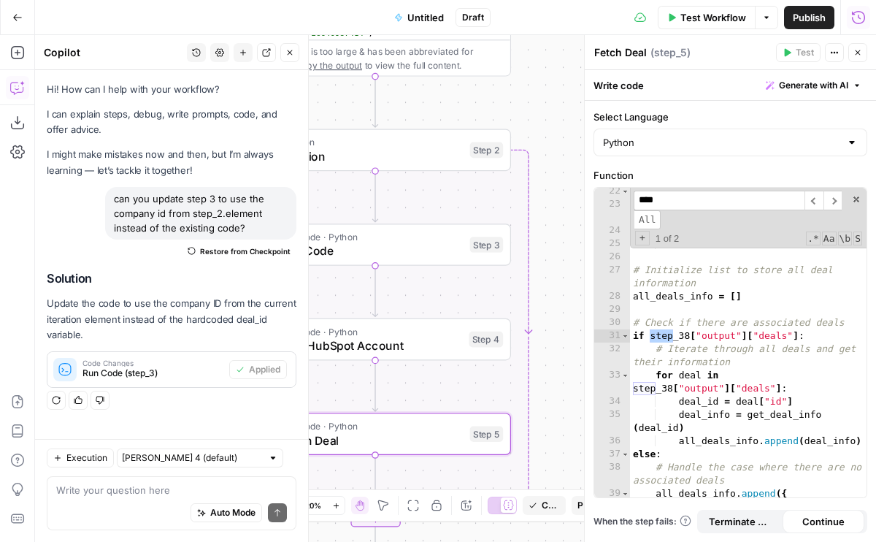
scroll to position [397, 0]
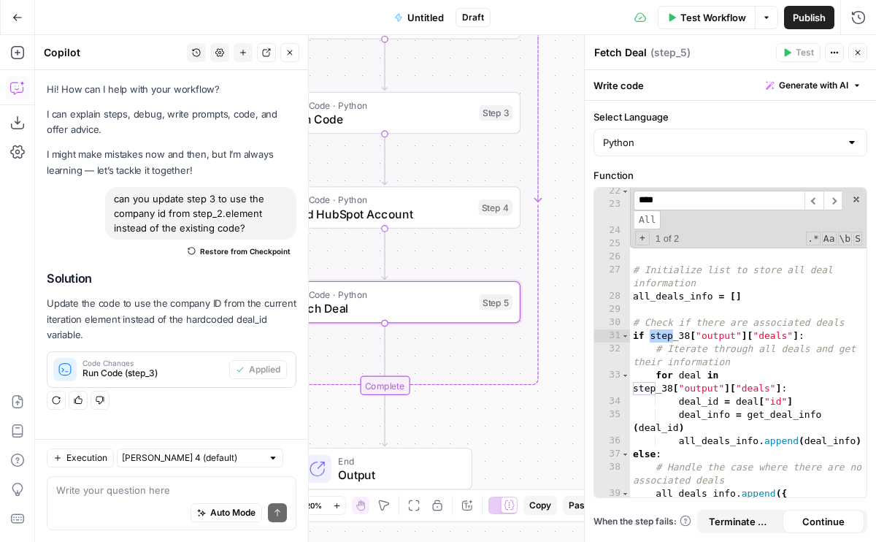
type input "****"
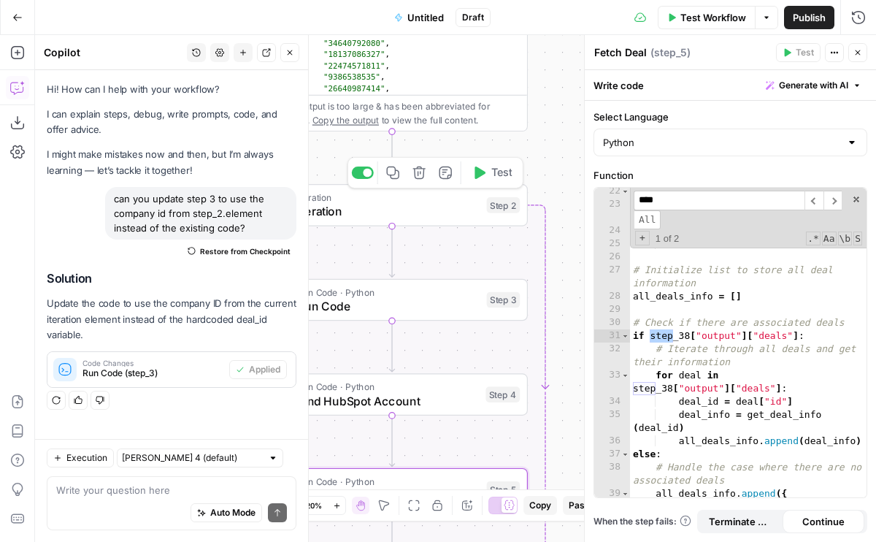
click at [492, 178] on span "Test" at bounding box center [502, 173] width 21 height 16
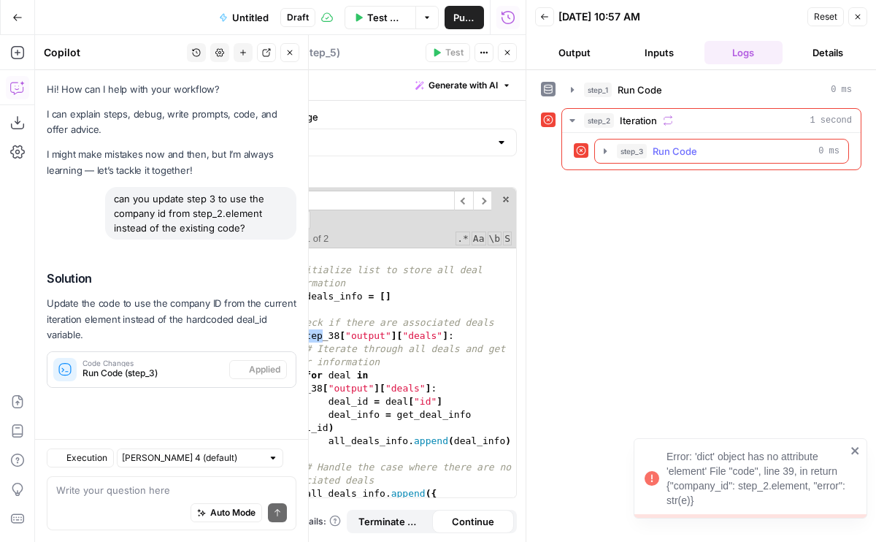
click at [624, 148] on span "step_3" at bounding box center [632, 151] width 30 height 15
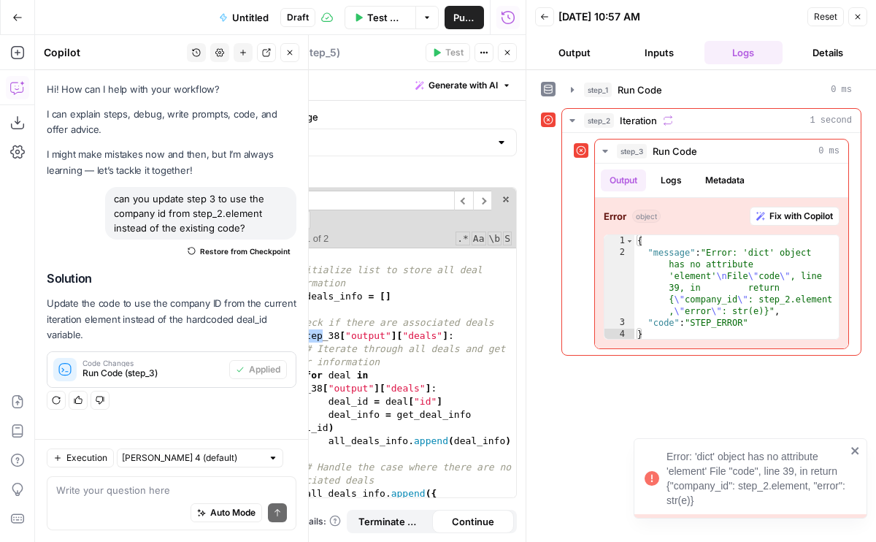
click at [516, 60] on div "Test Actions Close" at bounding box center [471, 52] width 91 height 19
click at [511, 58] on button "Close" at bounding box center [507, 52] width 19 height 19
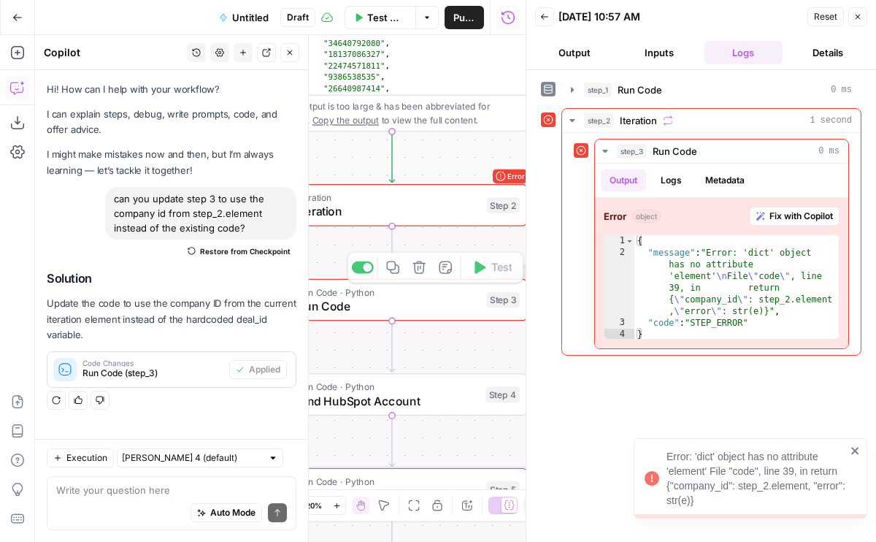
click at [405, 320] on div "Error Run Code · Python Run Code Step 3 Copy step Delete step Add Note Test" at bounding box center [392, 300] width 272 height 42
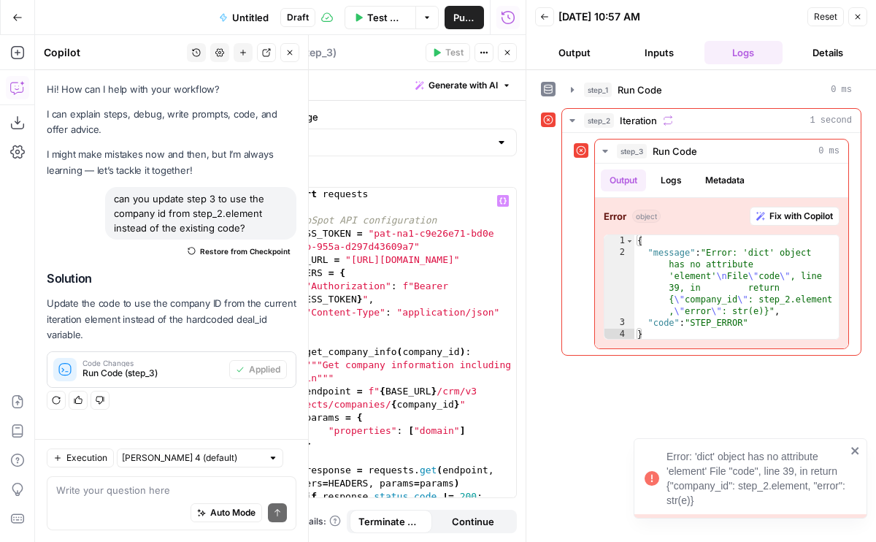
click at [459, 336] on div "import requests # HubSpot API configuration ACCESS_TOKEN = "pat-na1-c9e26e71-bd…" at bounding box center [398, 362] width 237 height 349
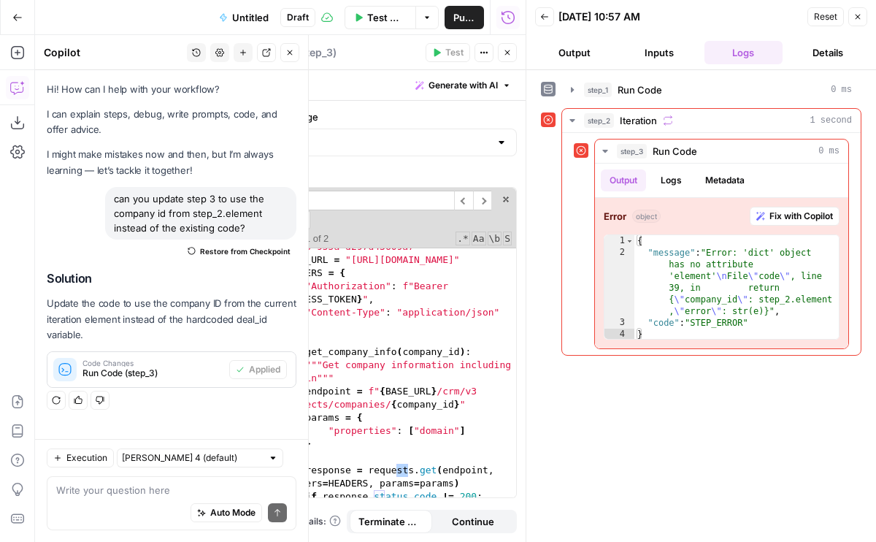
scroll to position [279, 0]
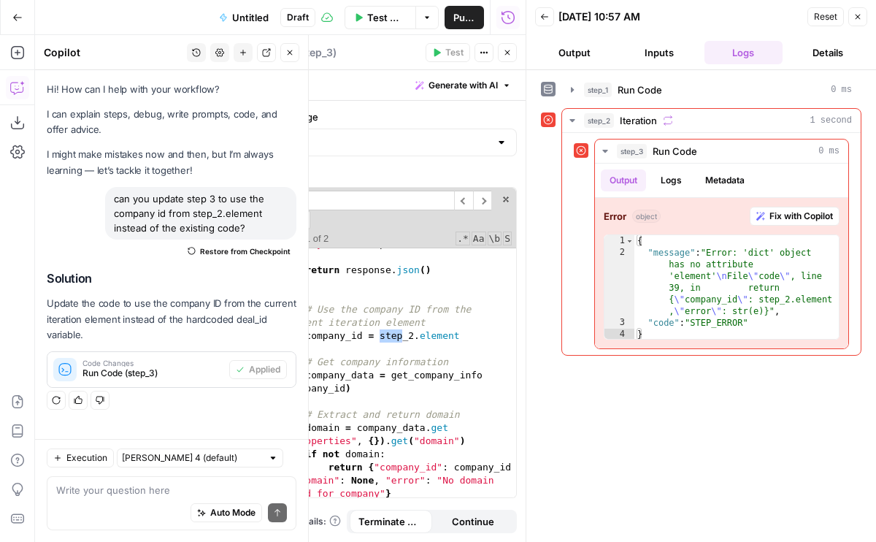
type input "****"
click at [437, 339] on div "response = requests . get ( endpoint , headers = HEADERS , params = params ) if…" at bounding box center [398, 359] width 237 height 349
type textarea "**********"
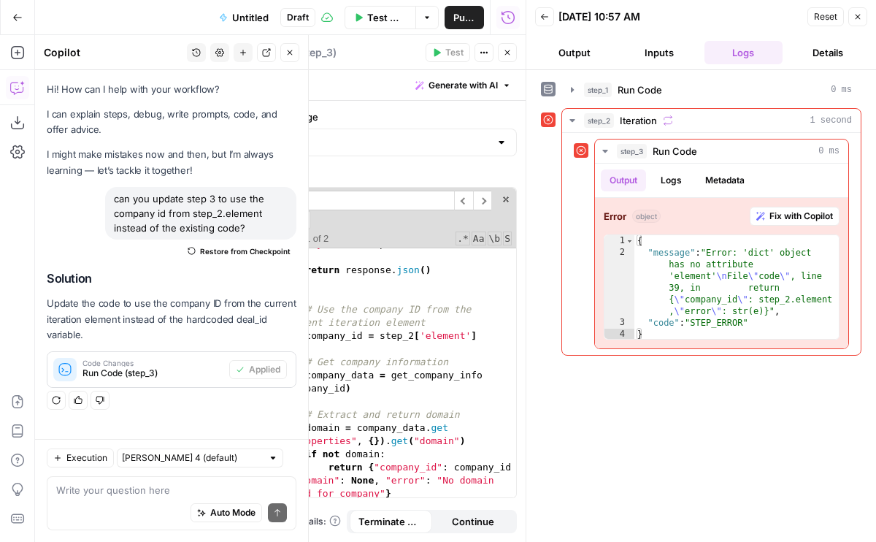
click at [863, 21] on button "Close" at bounding box center [858, 16] width 19 height 19
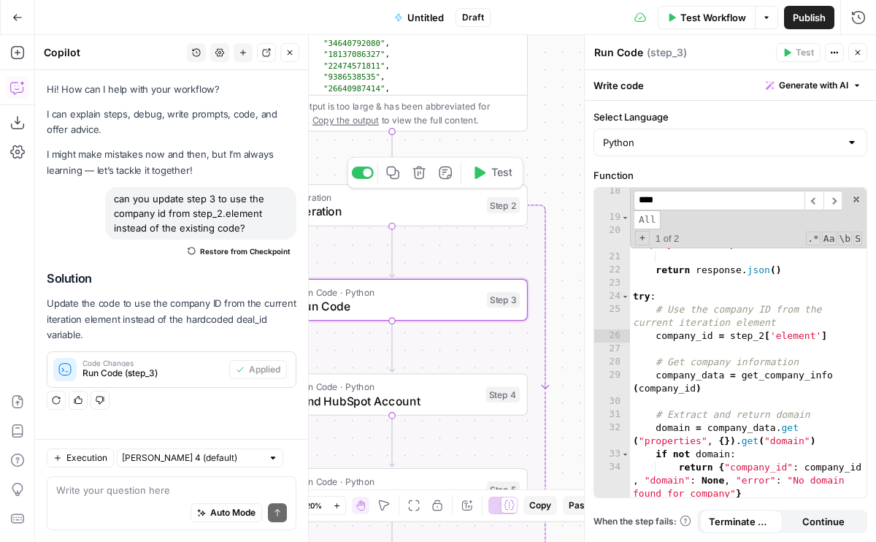
click at [487, 178] on button "Test" at bounding box center [492, 172] width 54 height 23
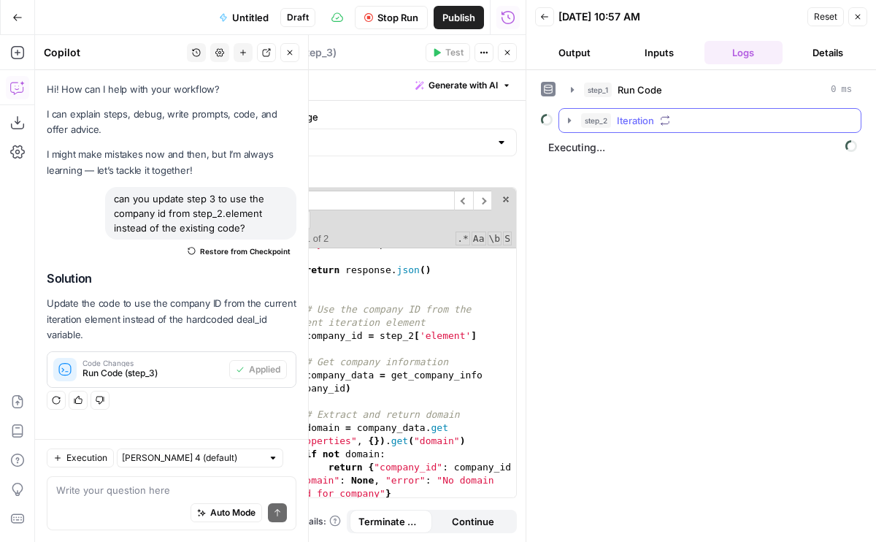
click at [601, 136] on span "Executing..." at bounding box center [703, 147] width 318 height 23
click at [604, 123] on span "step_2" at bounding box center [596, 120] width 30 height 15
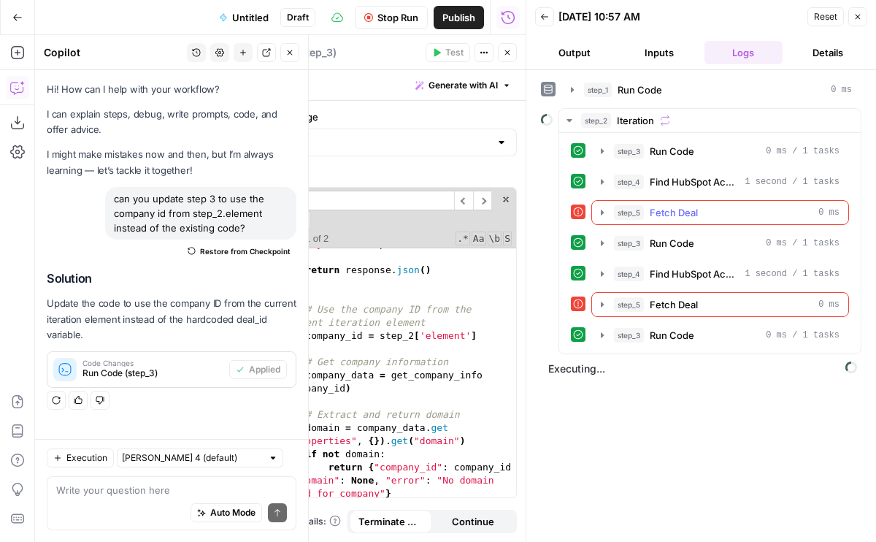
click at [607, 207] on icon "button" at bounding box center [603, 213] width 12 height 12
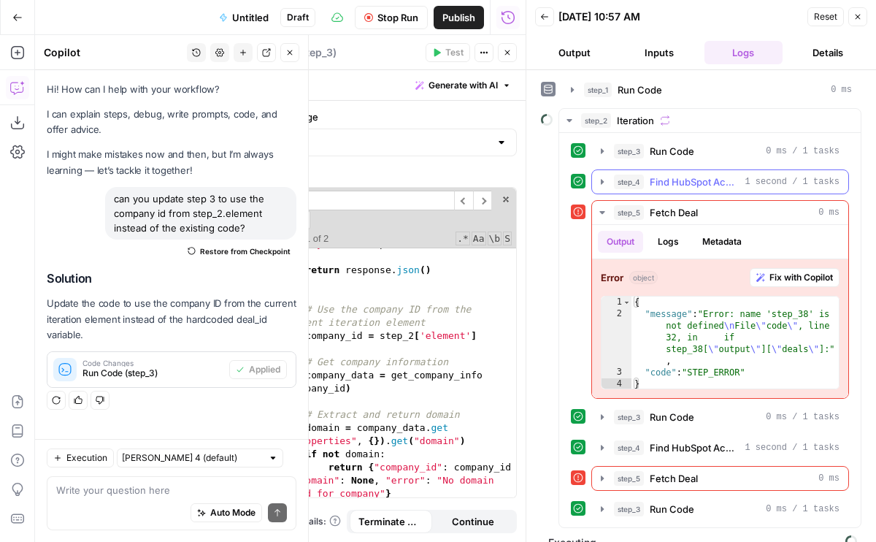
click at [612, 192] on button "step_4 Find HubSpot Account 1 second / 1 tasks" at bounding box center [720, 181] width 256 height 23
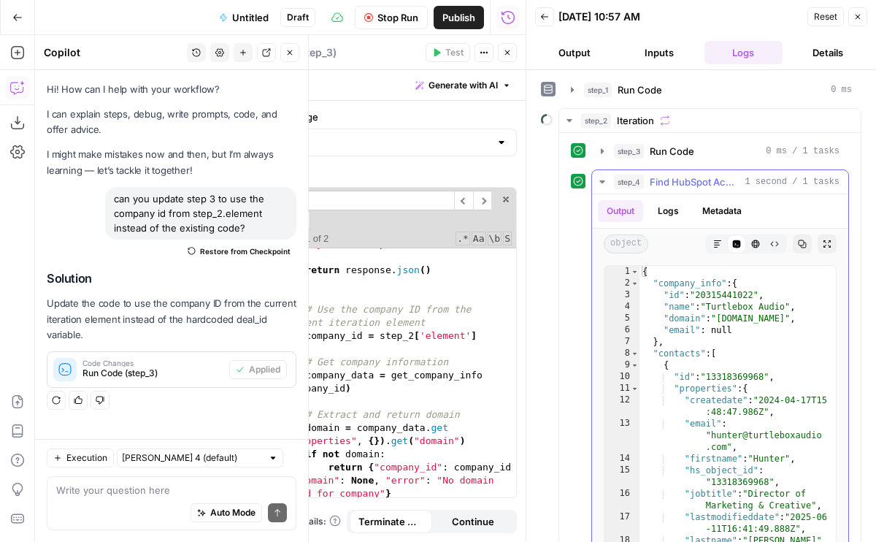
scroll to position [121, 0]
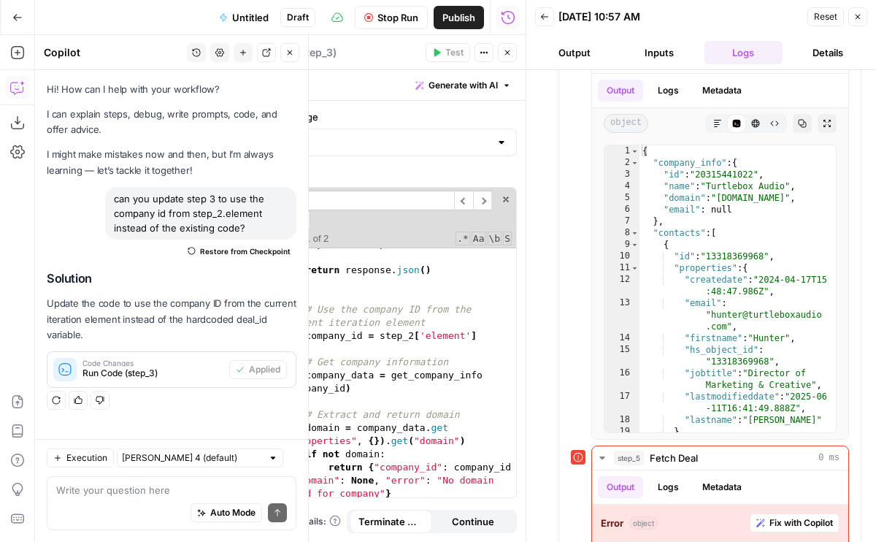
click at [394, 18] on span "Stop Run" at bounding box center [398, 17] width 41 height 15
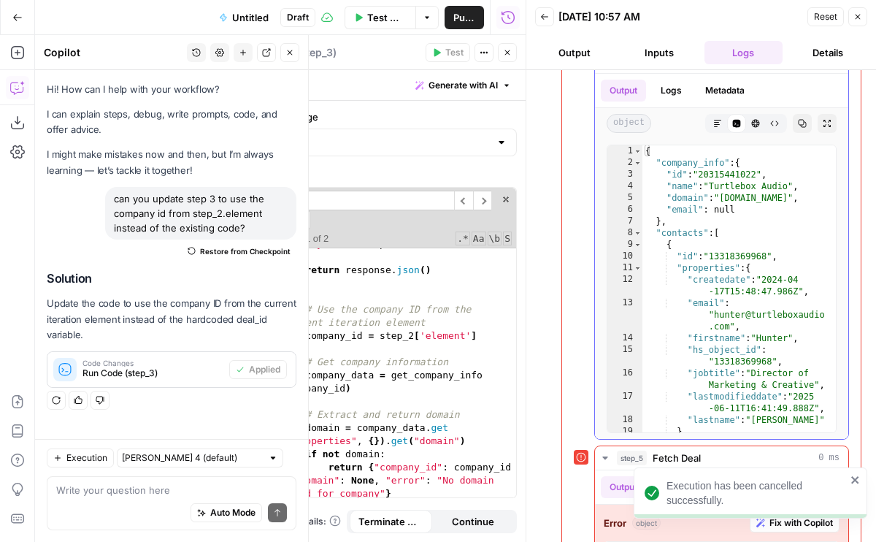
scroll to position [0, 0]
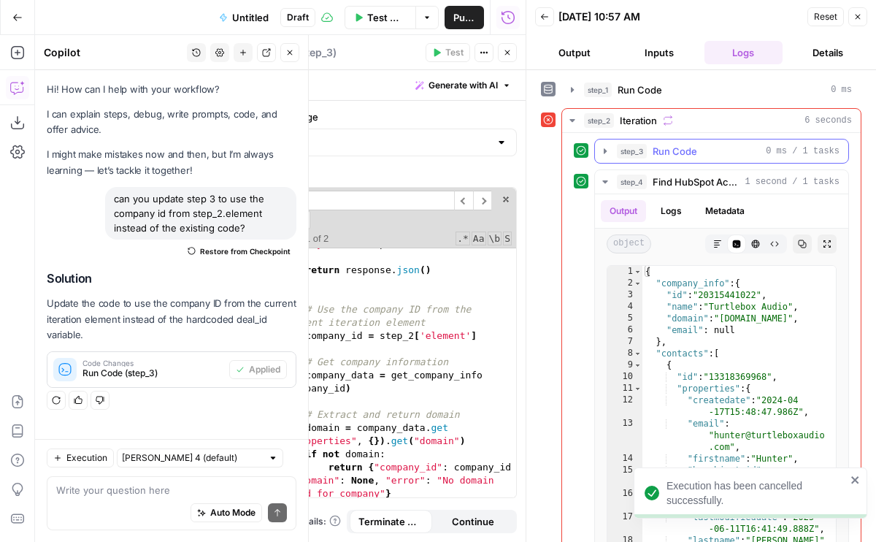
click at [649, 156] on div "step_3 Run Code 0 ms / 1 tasks" at bounding box center [728, 151] width 223 height 15
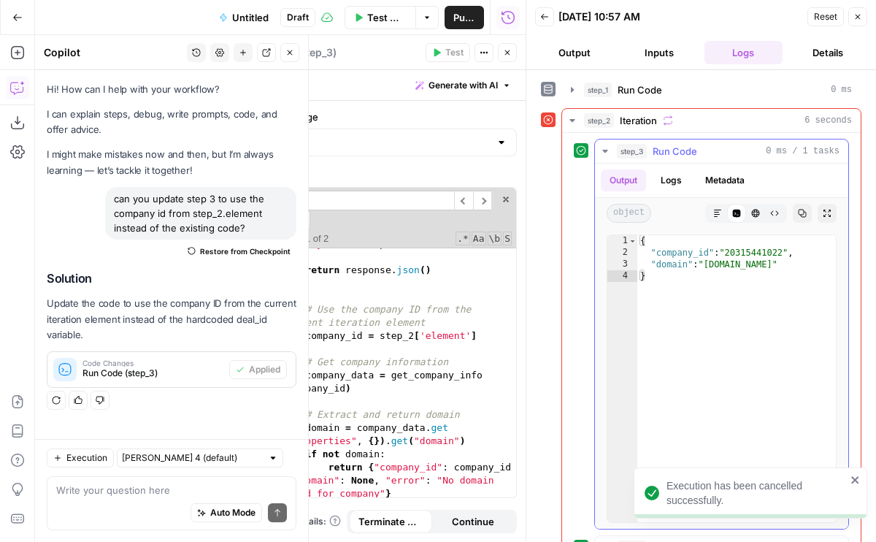
type textarea "**********"
click at [716, 268] on div "{ "company_id" : "20315441022" , "domain" : "turtleboxaudio.com" }" at bounding box center [737, 390] width 199 height 310
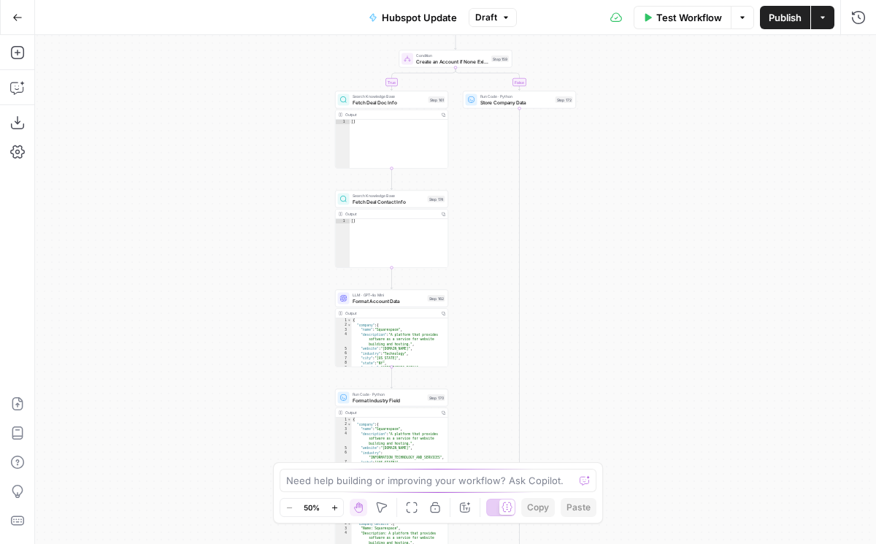
click at [558, 319] on div "true false true false true false true false Workflow Set Inputs Inputs Run Code…" at bounding box center [455, 289] width 841 height 509
click at [18, 122] on icon "button" at bounding box center [16, 122] width 13 height 13
click at [110, 169] on div "true false true false true false true false Workflow Set Inputs Inputs Run Code…" at bounding box center [455, 289] width 841 height 509
click at [18, 121] on icon "button" at bounding box center [17, 122] width 15 height 15
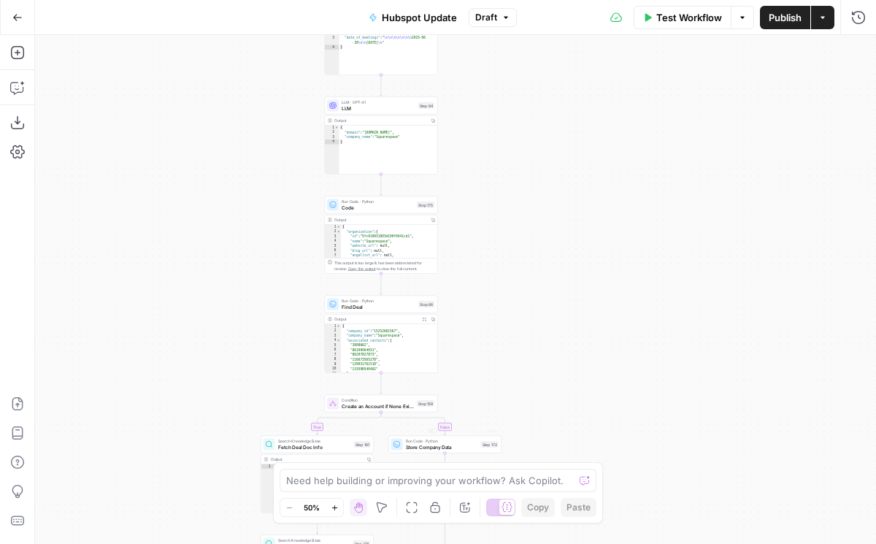
drag, startPoint x: 534, startPoint y: 92, endPoint x: 482, endPoint y: 386, distance: 298.2
click at [482, 386] on div "true false true false true false true false Workflow Set Inputs Inputs Run Code…" at bounding box center [455, 289] width 841 height 509
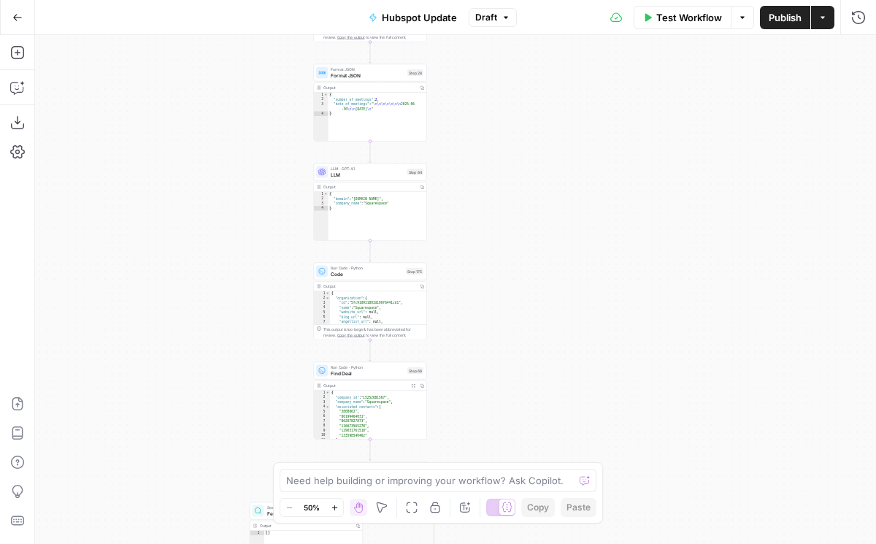
drag, startPoint x: 505, startPoint y: 264, endPoint x: 503, endPoint y: 440, distance: 176.0
click at [503, 440] on div "true false true false true false true false Workflow Set Inputs Inputs Run Code…" at bounding box center [455, 289] width 841 height 509
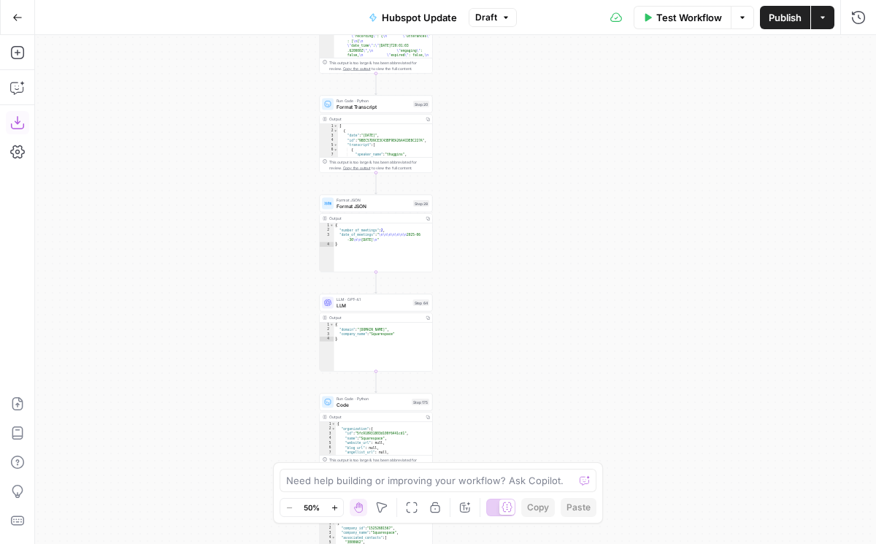
click at [15, 117] on icon "button" at bounding box center [17, 122] width 15 height 15
click at [20, 83] on icon "button" at bounding box center [22, 83] width 5 height 5
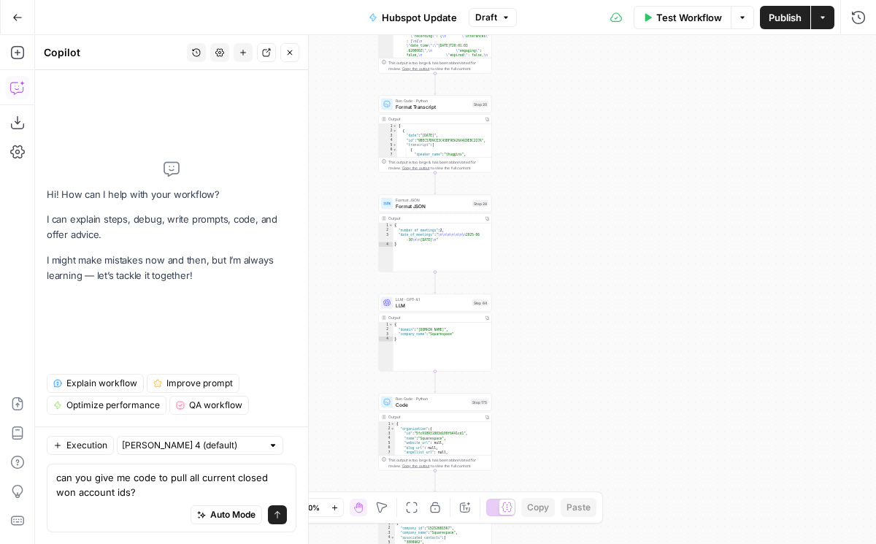
type textarea "can you give me code to pull all current closed won account ids?"
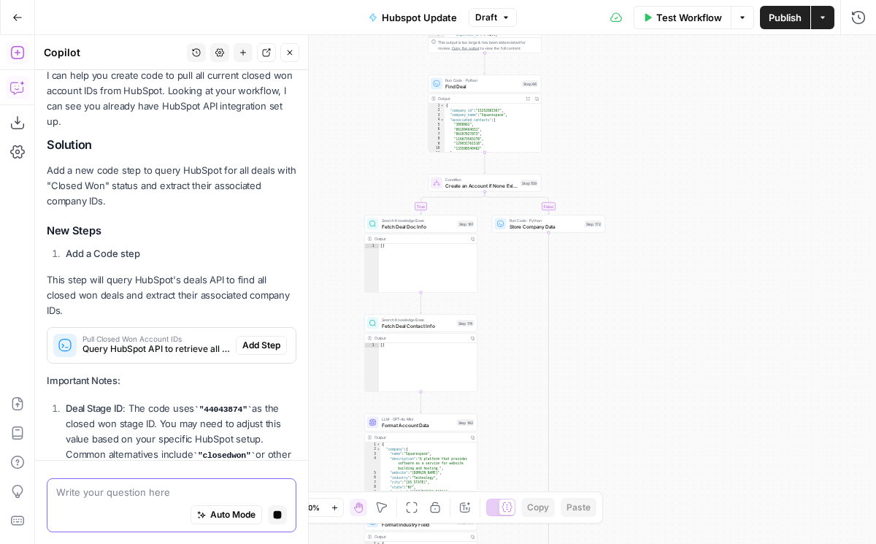
scroll to position [150, 0]
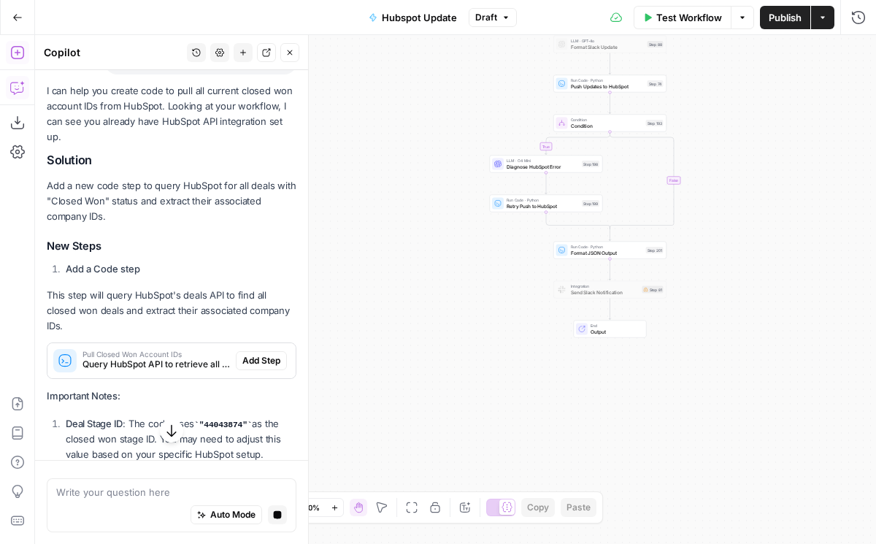
click at [210, 358] on span "Query HubSpot API to retrieve all deals with "Closed Won" status and extract th…" at bounding box center [157, 364] width 148 height 13
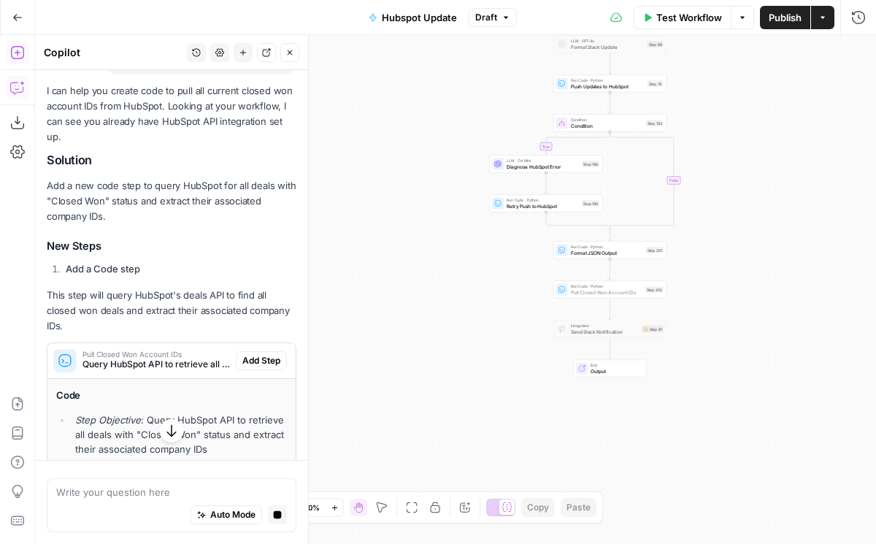
click at [251, 354] on span "Add Step" at bounding box center [261, 360] width 38 height 13
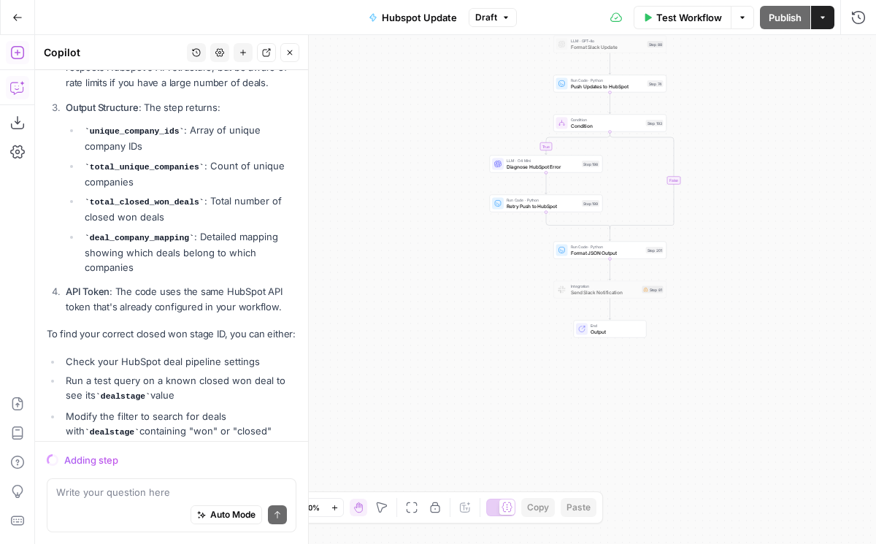
scroll to position [2091, 0]
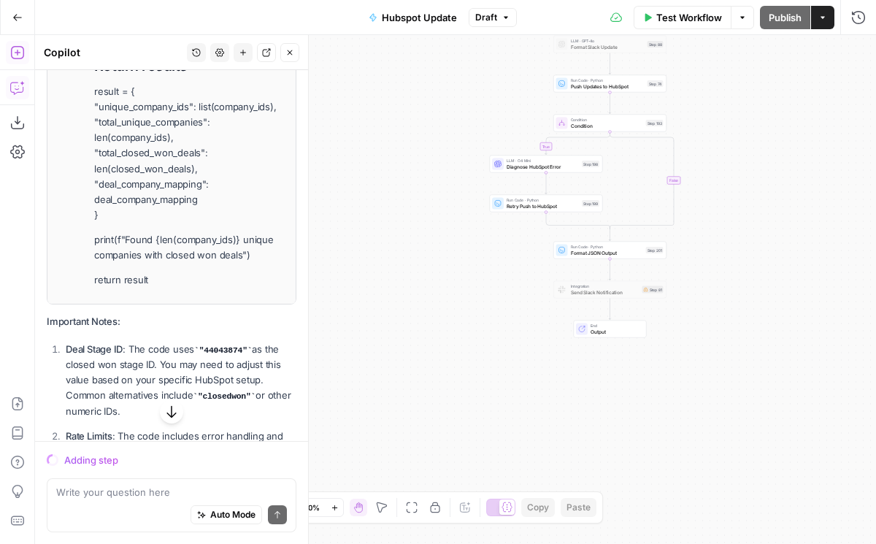
drag, startPoint x: 92, startPoint y: 282, endPoint x: 192, endPoint y: 251, distance: 104.7
copy li "import requests from typing import List, Dict, Any, Set HubSpot API configurati…"
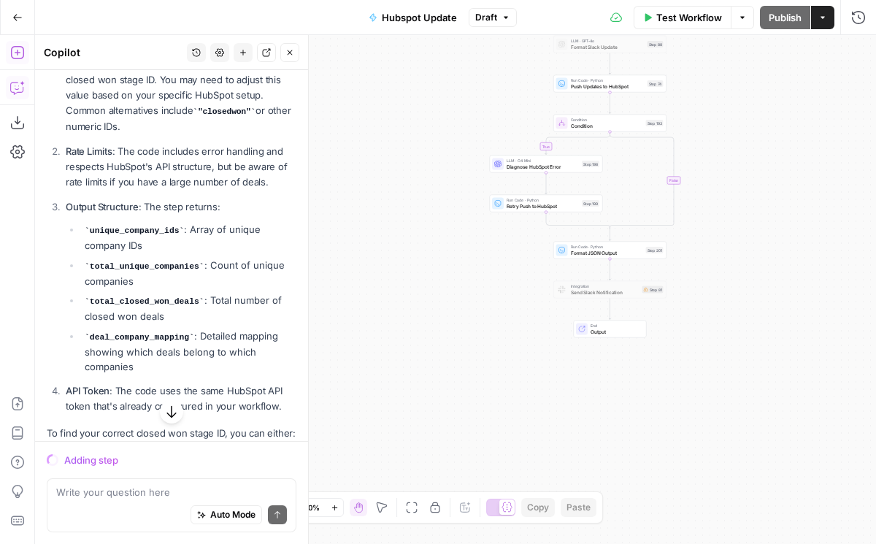
scroll to position [2333, 0]
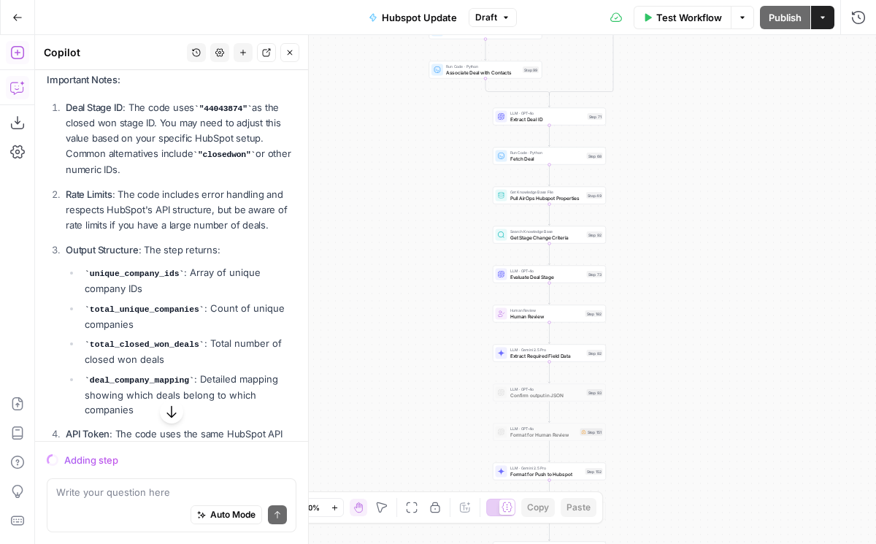
click at [567, 158] on span "Fetch Deal" at bounding box center [548, 158] width 74 height 7
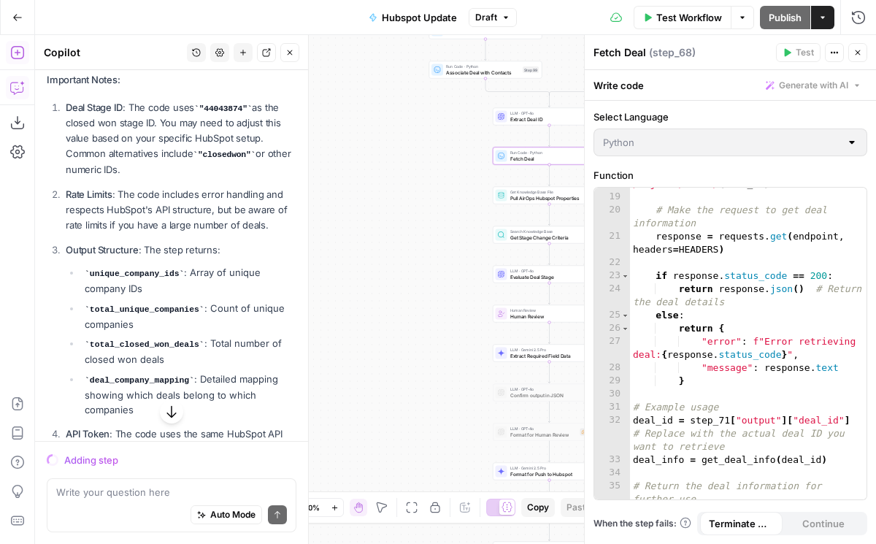
scroll to position [319, 0]
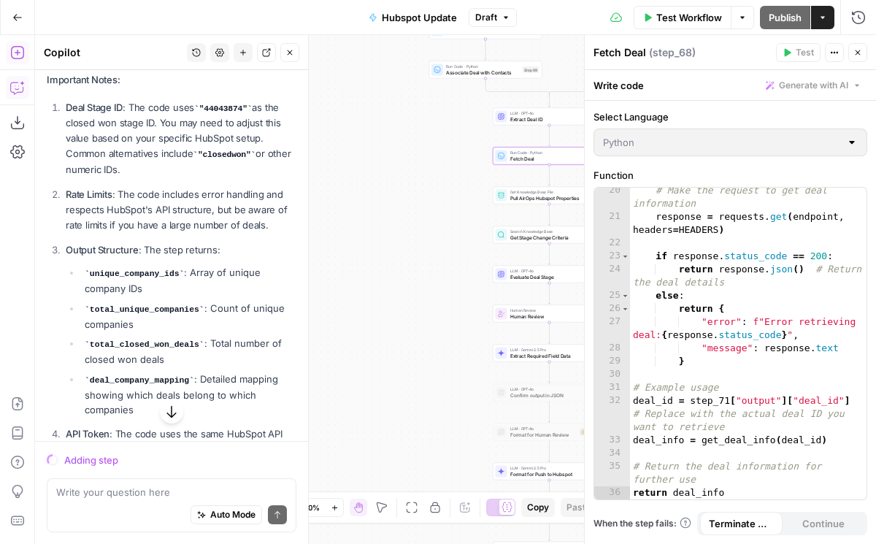
click at [858, 50] on icon "button" at bounding box center [858, 52] width 9 height 9
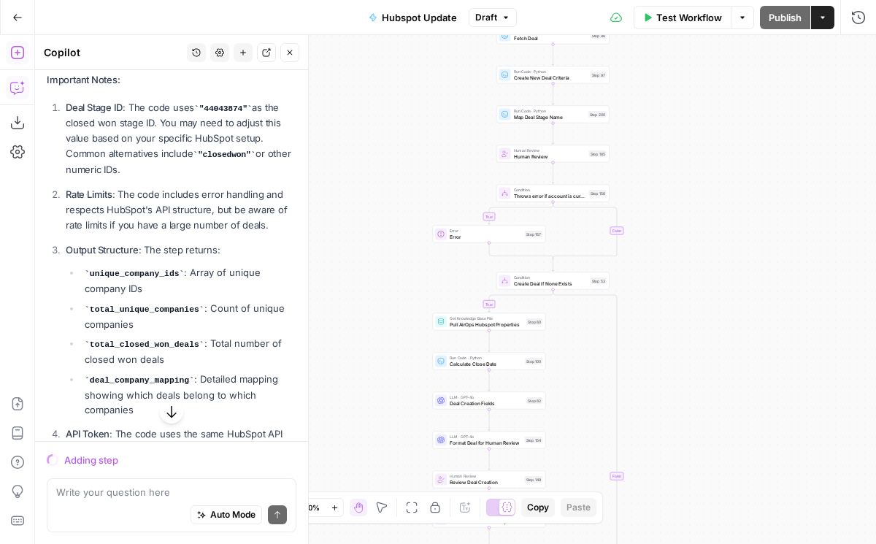
click at [592, 110] on div "Run Code · Python Map Deal Stage Name Step 200" at bounding box center [553, 114] width 107 height 12
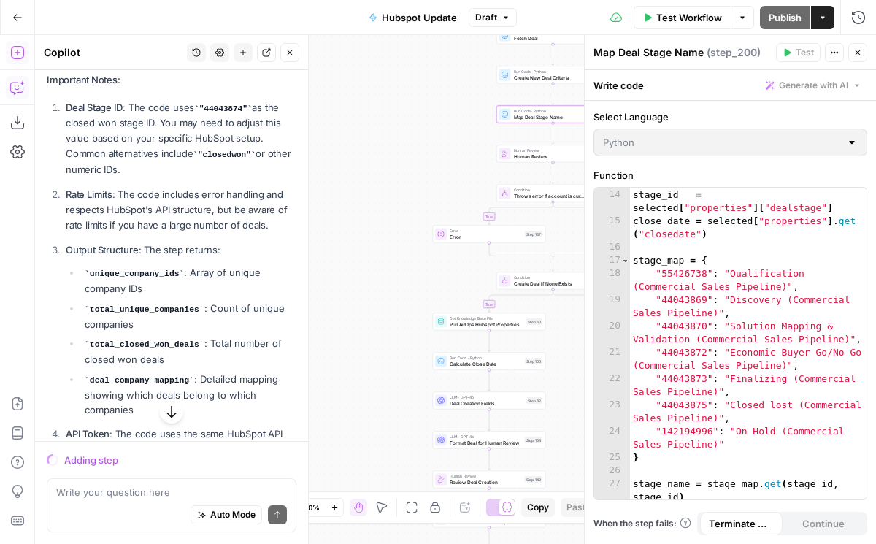
scroll to position [236, 0]
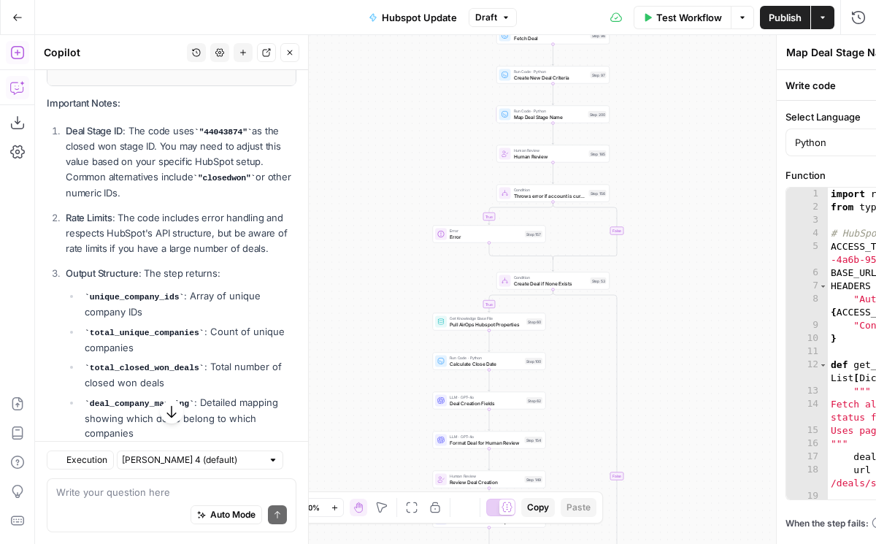
type textarea "Pull Closed Won Account IDs"
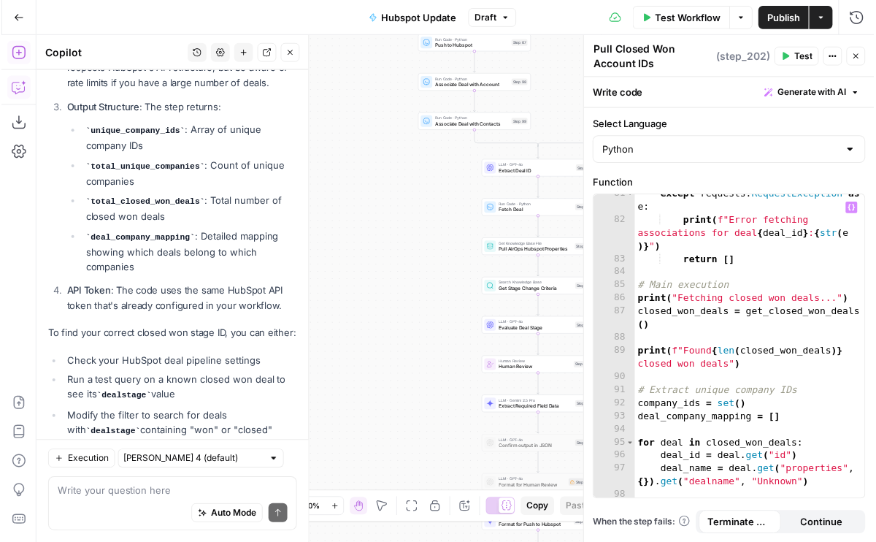
scroll to position [1466, 0]
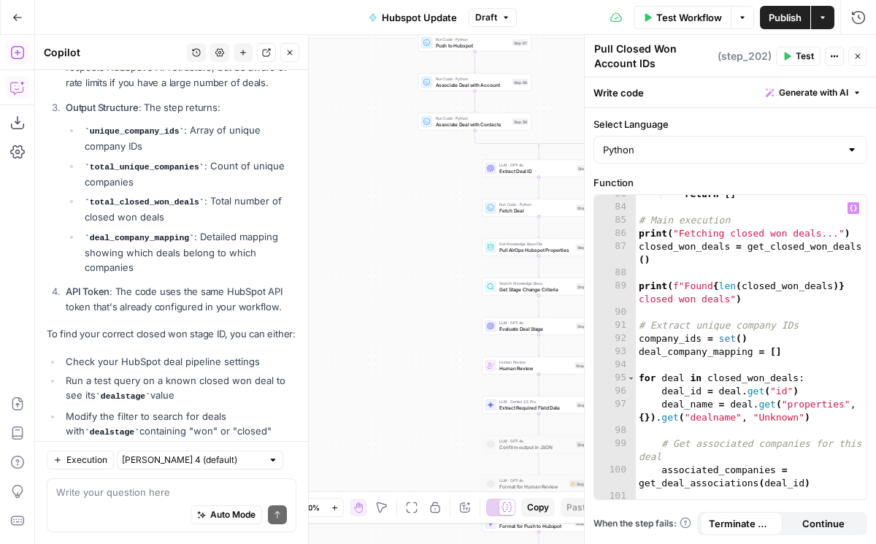
click at [716, 285] on div "return [ ] # Main execution print ( "Fetching closed won deals..." ) closed_won…" at bounding box center [751, 360] width 231 height 344
type textarea "**********"
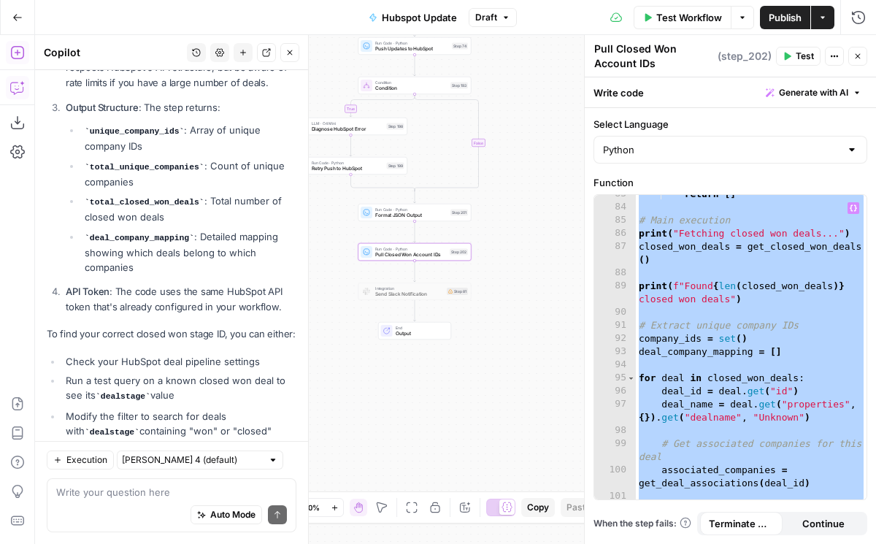
click at [122, 505] on div "Auto Mode Send" at bounding box center [171, 516] width 231 height 32
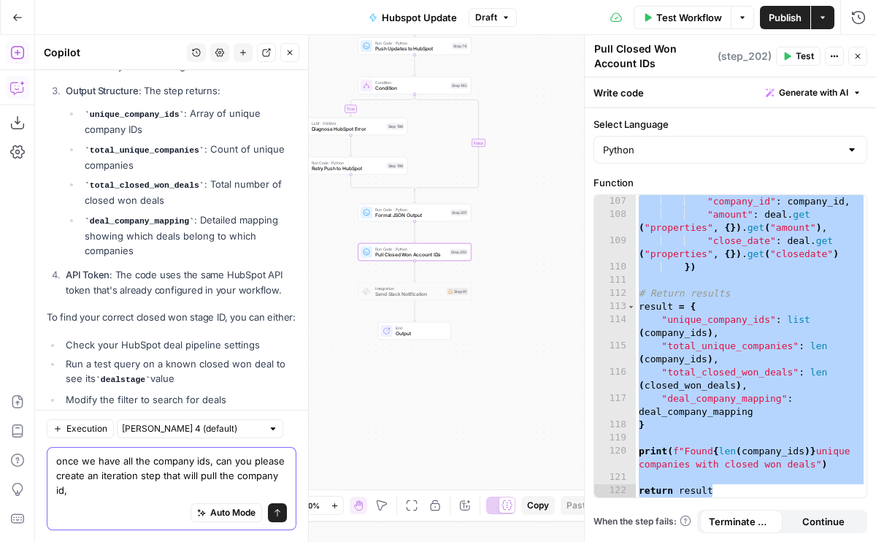
scroll to position [2530, 0]
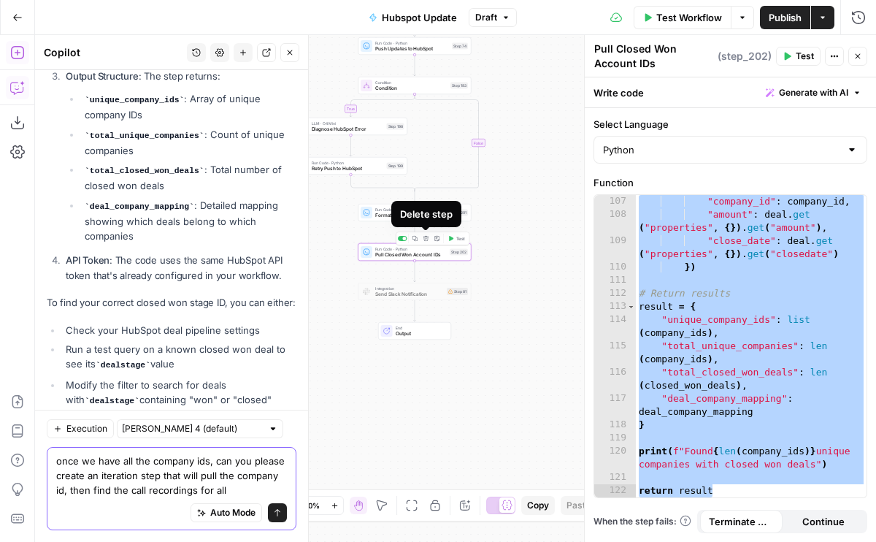
type textarea "once we have all the company ids, can you please create an iteration step that …"
click at [427, 240] on icon "button" at bounding box center [427, 239] width 6 height 6
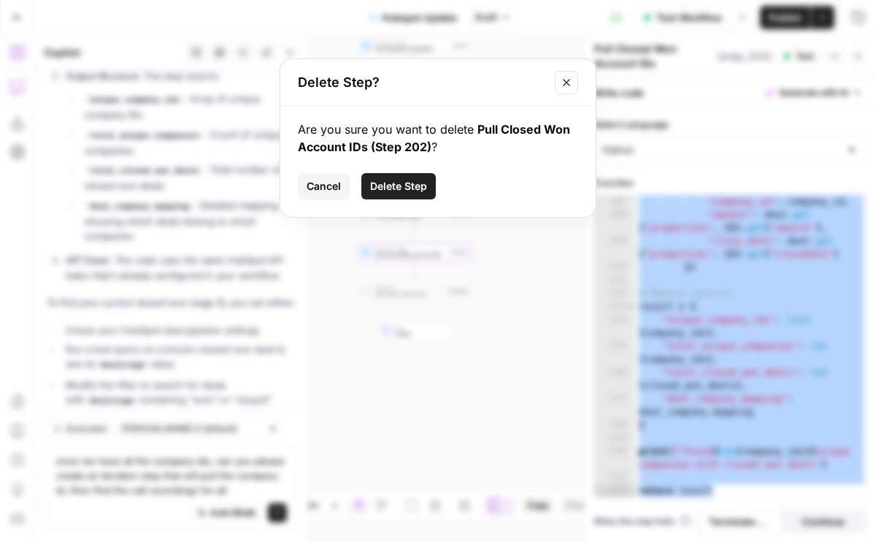
click at [411, 195] on button "Delete Step" at bounding box center [399, 186] width 75 height 26
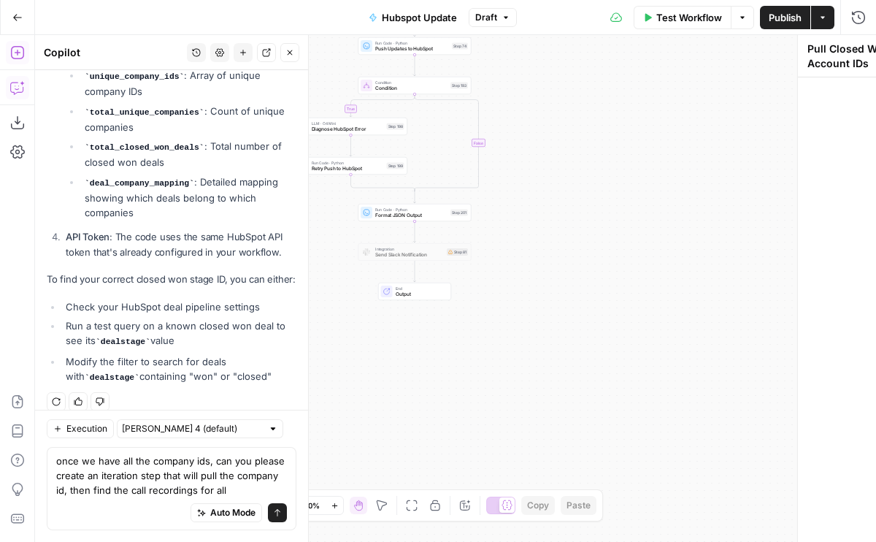
scroll to position [2507, 0]
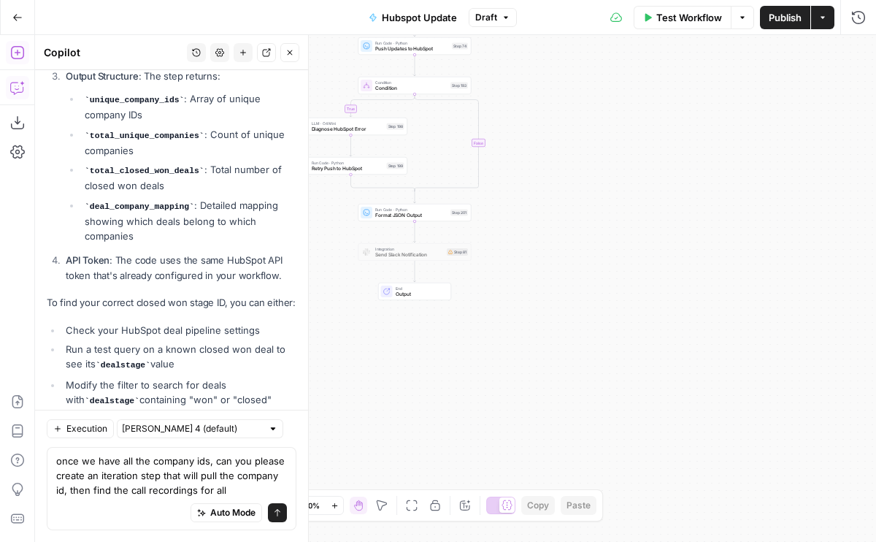
click at [25, 16] on button "Go Back" at bounding box center [17, 17] width 26 height 26
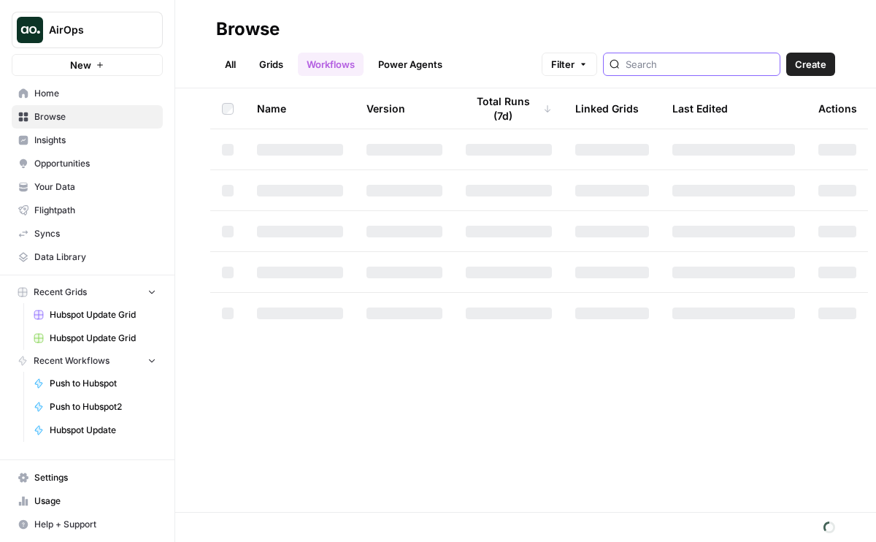
click at [698, 61] on input "search" at bounding box center [700, 64] width 148 height 15
type input "cx"
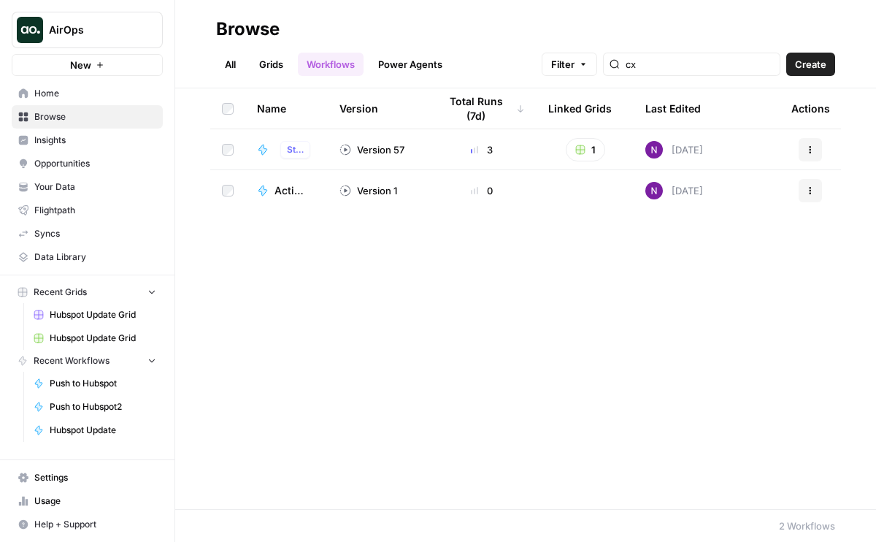
click at [279, 148] on div "CX Handoff Studio 2.0" at bounding box center [296, 150] width 42 height 18
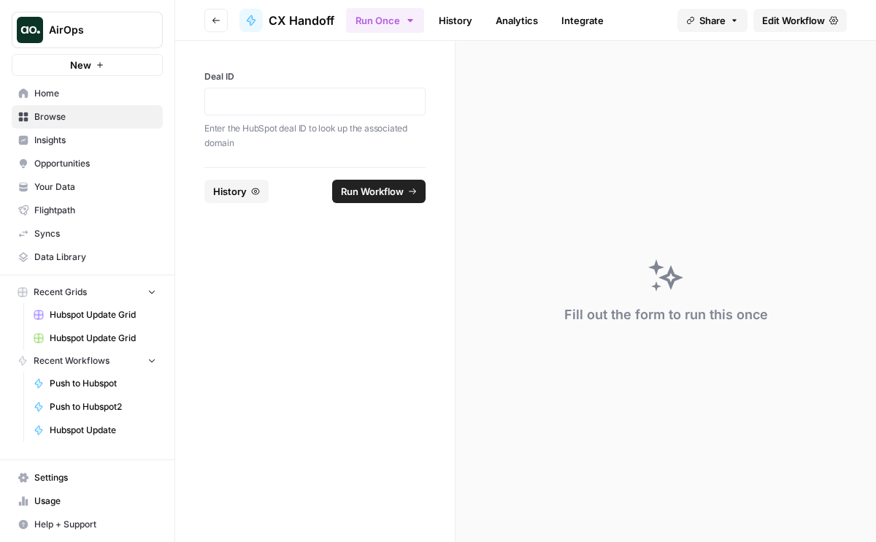
click at [799, 24] on span "Edit Workflow" at bounding box center [794, 20] width 63 height 15
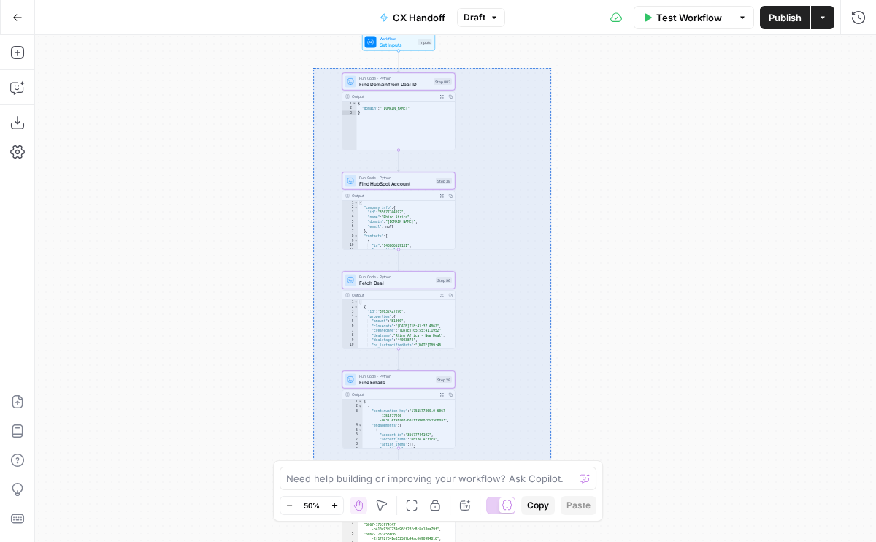
drag, startPoint x: 313, startPoint y: 68, endPoint x: 551, endPoint y: 481, distance: 476.1
click at [551, 481] on div "Workflow Set Inputs Inputs Run Code · Python Find Domain from Deal ID Step 883 …" at bounding box center [455, 288] width 841 height 507
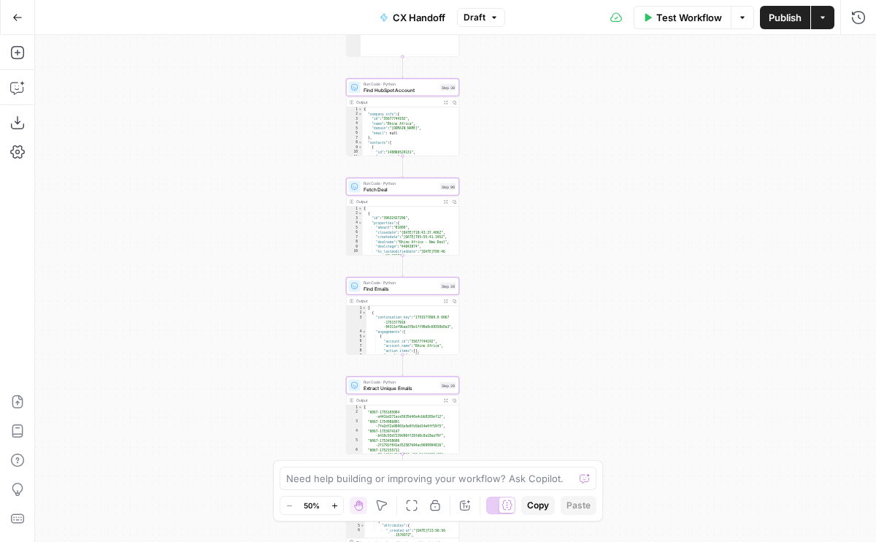
click at [544, 190] on div "Workflow Set Inputs Inputs Run Code · Python Find Domain from Deal ID Step 883 …" at bounding box center [455, 288] width 841 height 507
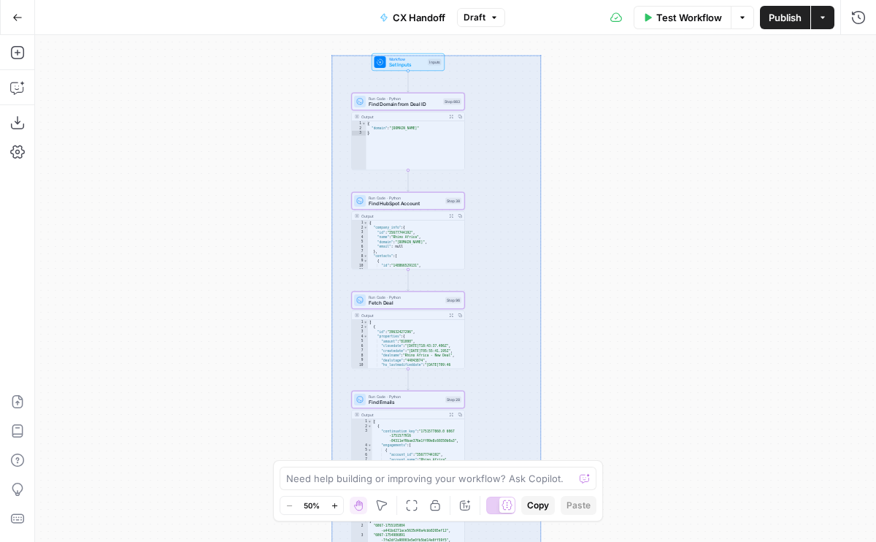
drag, startPoint x: 500, startPoint y: 340, endPoint x: 541, endPoint y: 555, distance: 219.2
click at [541, 542] on div "Workflow Set Inputs Inputs Run Code · Python Find Domain from Deal ID Step 883 …" at bounding box center [455, 288] width 841 height 507
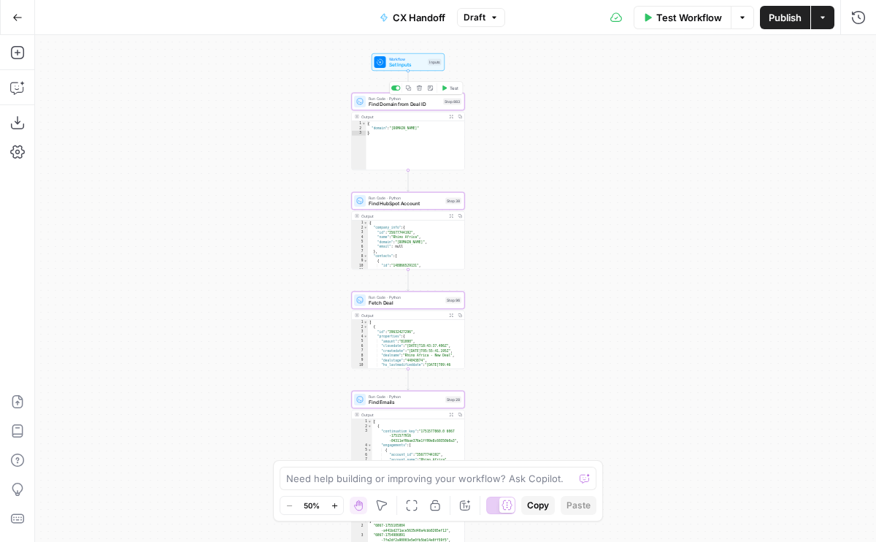
click at [408, 89] on icon "button" at bounding box center [409, 88] width 6 height 6
drag, startPoint x: 513, startPoint y: 144, endPoint x: 441, endPoint y: 103, distance: 83.1
click at [513, 144] on div "Workflow Set Inputs Inputs Run Code · Python Find Domain from Deal ID Step 883 …" at bounding box center [455, 288] width 841 height 507
click at [405, 107] on div "Run Code · Python Find Domain from Deal ID Step 883 Copy step Delete step Add N…" at bounding box center [408, 102] width 113 height 18
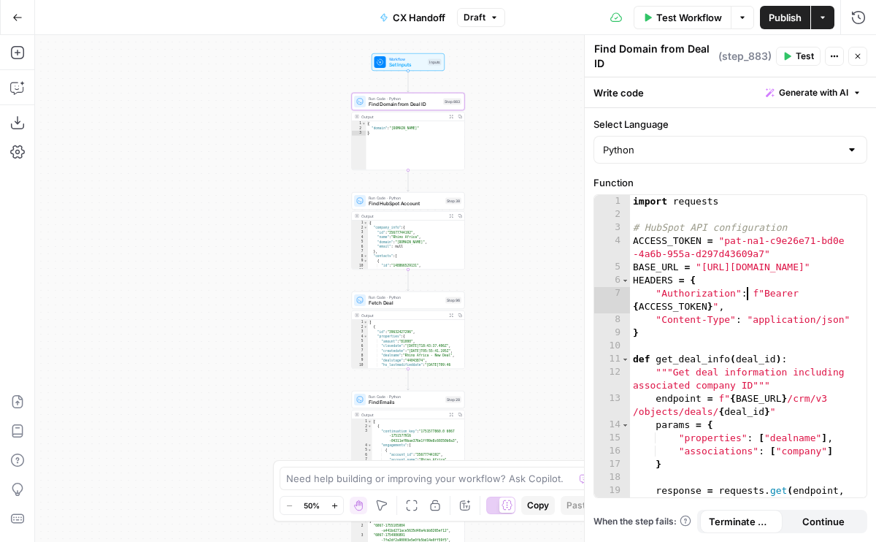
click at [749, 297] on div "import requests # HubSpot API configuration ACCESS_TOKEN = "pat-na1-c9e26e71-bd…" at bounding box center [748, 366] width 237 height 342
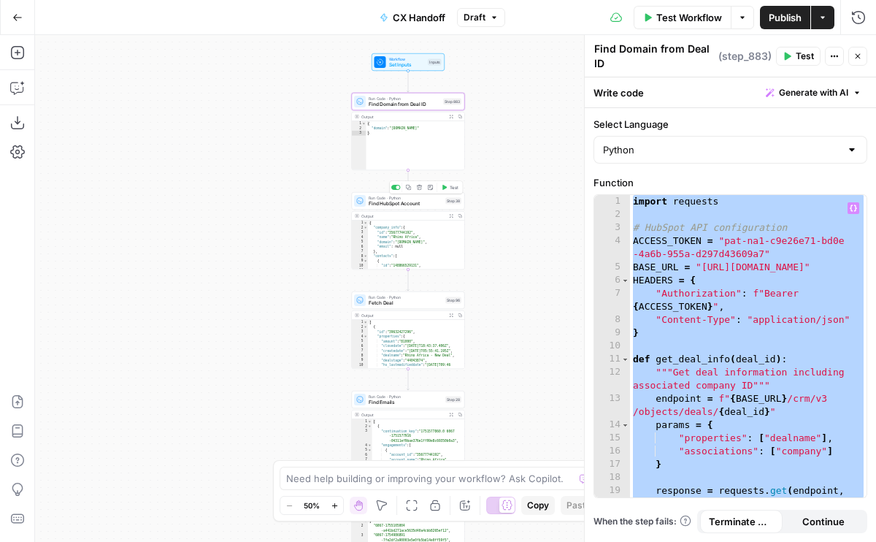
click at [412, 188] on button "Copy step" at bounding box center [408, 187] width 9 height 9
click at [719, 263] on div "import requests # HubSpot API configuration ACCESS_TOKEN = "pat-na1-c9e26e71-bd…" at bounding box center [748, 366] width 237 height 342
type textarea "**********"
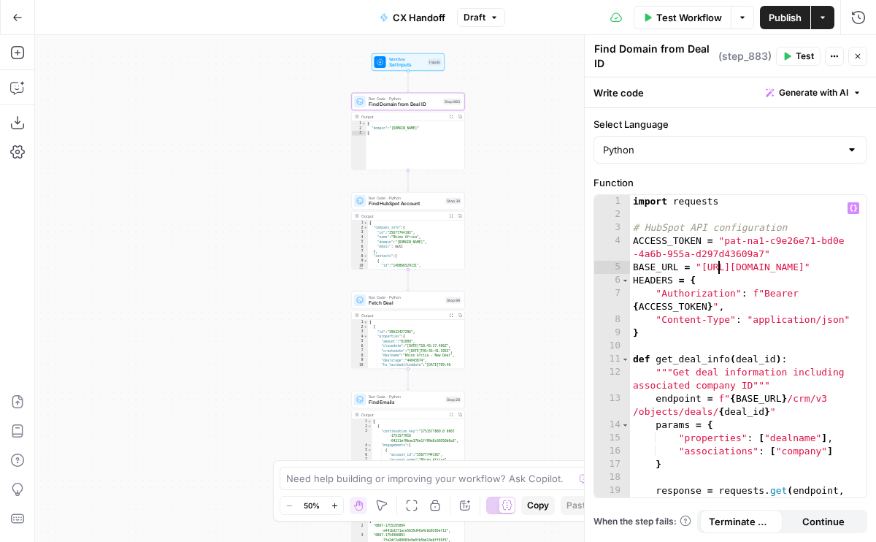
click at [727, 35] on header "Find Domain from Deal ID Find Domain from Deal ID ( step_883 ) Test Actions Clo…" at bounding box center [730, 56] width 291 height 42
click at [406, 188] on icon "button" at bounding box center [409, 188] width 6 height 6
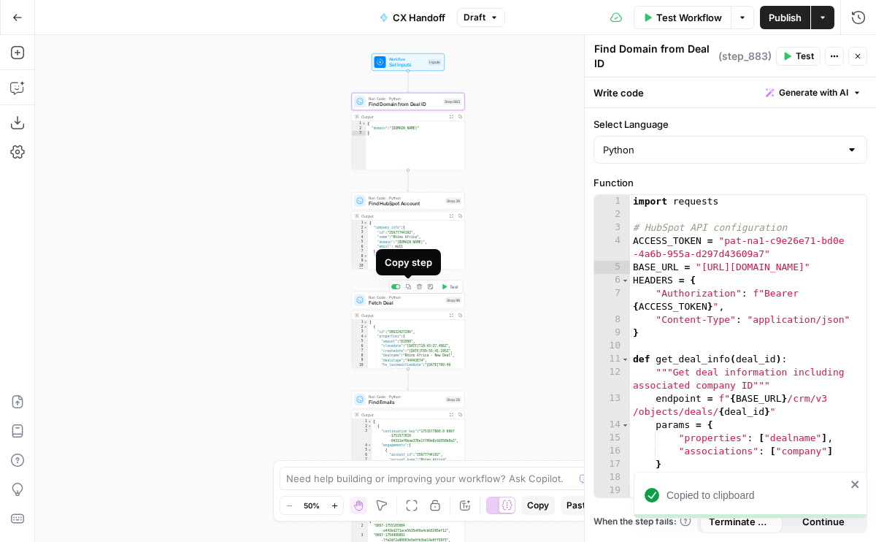
click at [409, 286] on icon "button" at bounding box center [408, 286] width 5 height 5
